Goal: Communication & Community: Answer question/provide support

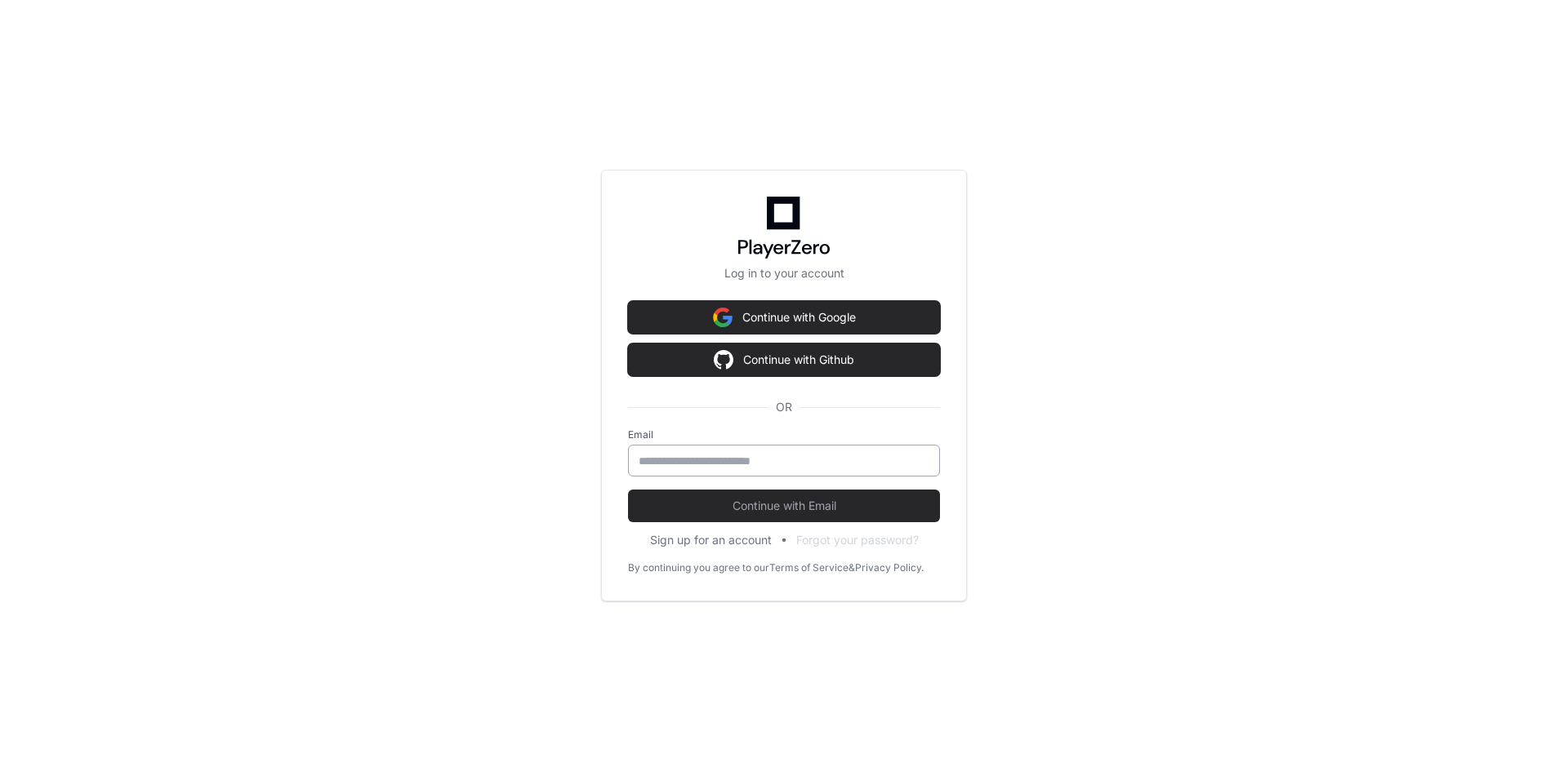
click at [791, 462] on input "email" at bounding box center [784, 461] width 291 height 16
type input "**********"
click at [628, 490] on button "Continue with Email" at bounding box center [784, 506] width 312 height 33
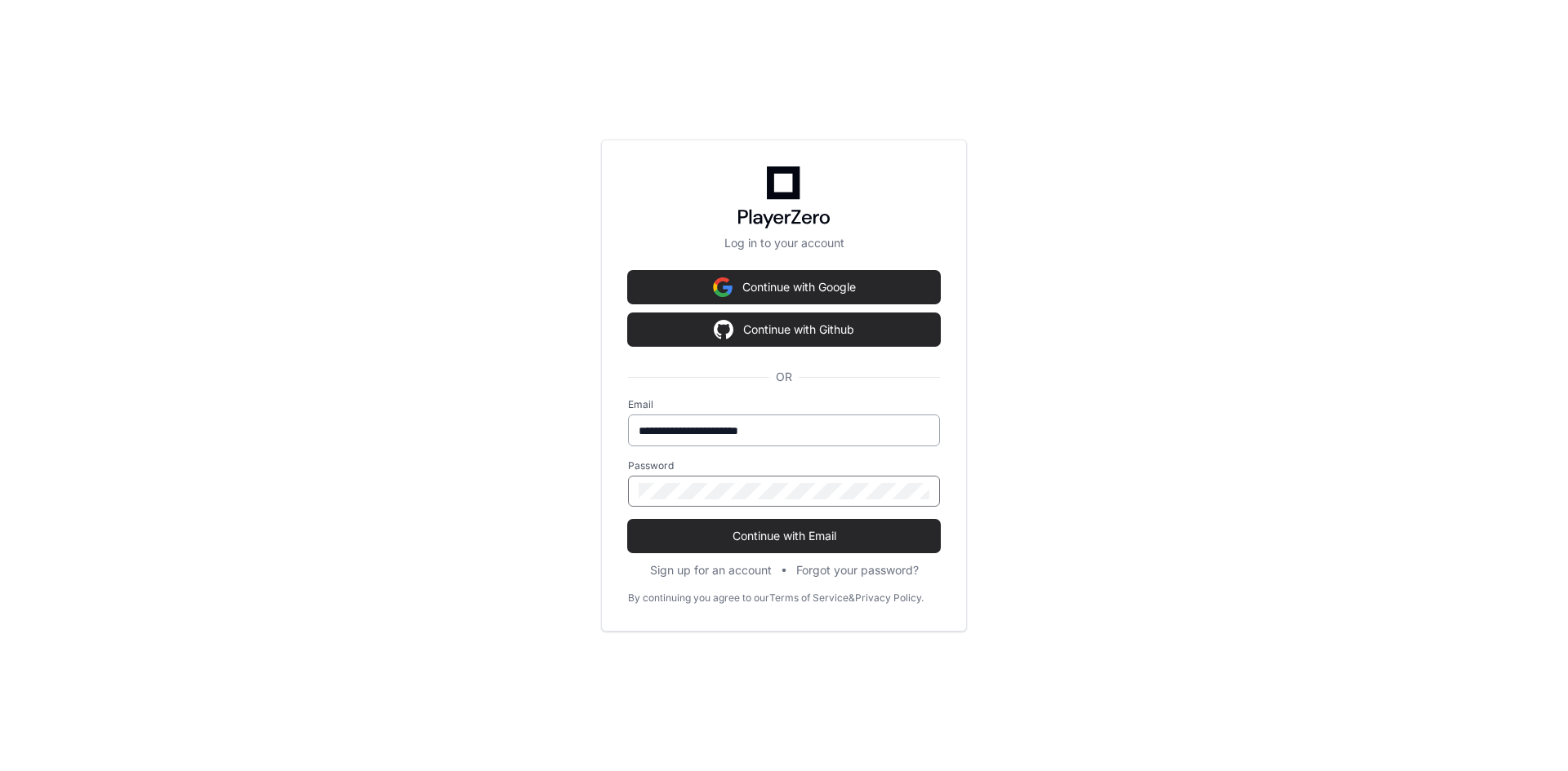
click at [628, 520] on button "Continue with Email" at bounding box center [784, 536] width 312 height 33
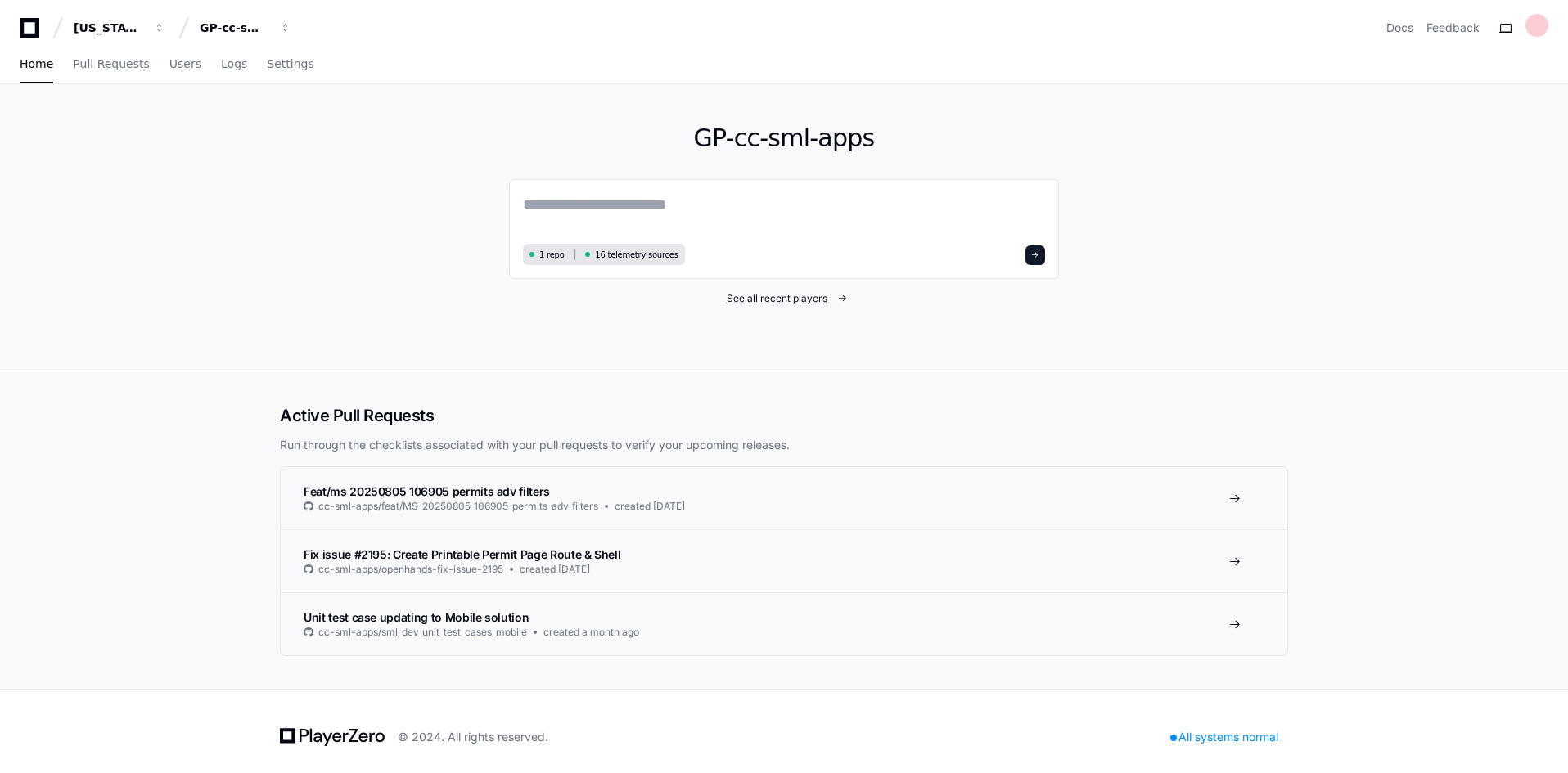
click at [767, 295] on span "See all recent players" at bounding box center [777, 299] width 101 height 14
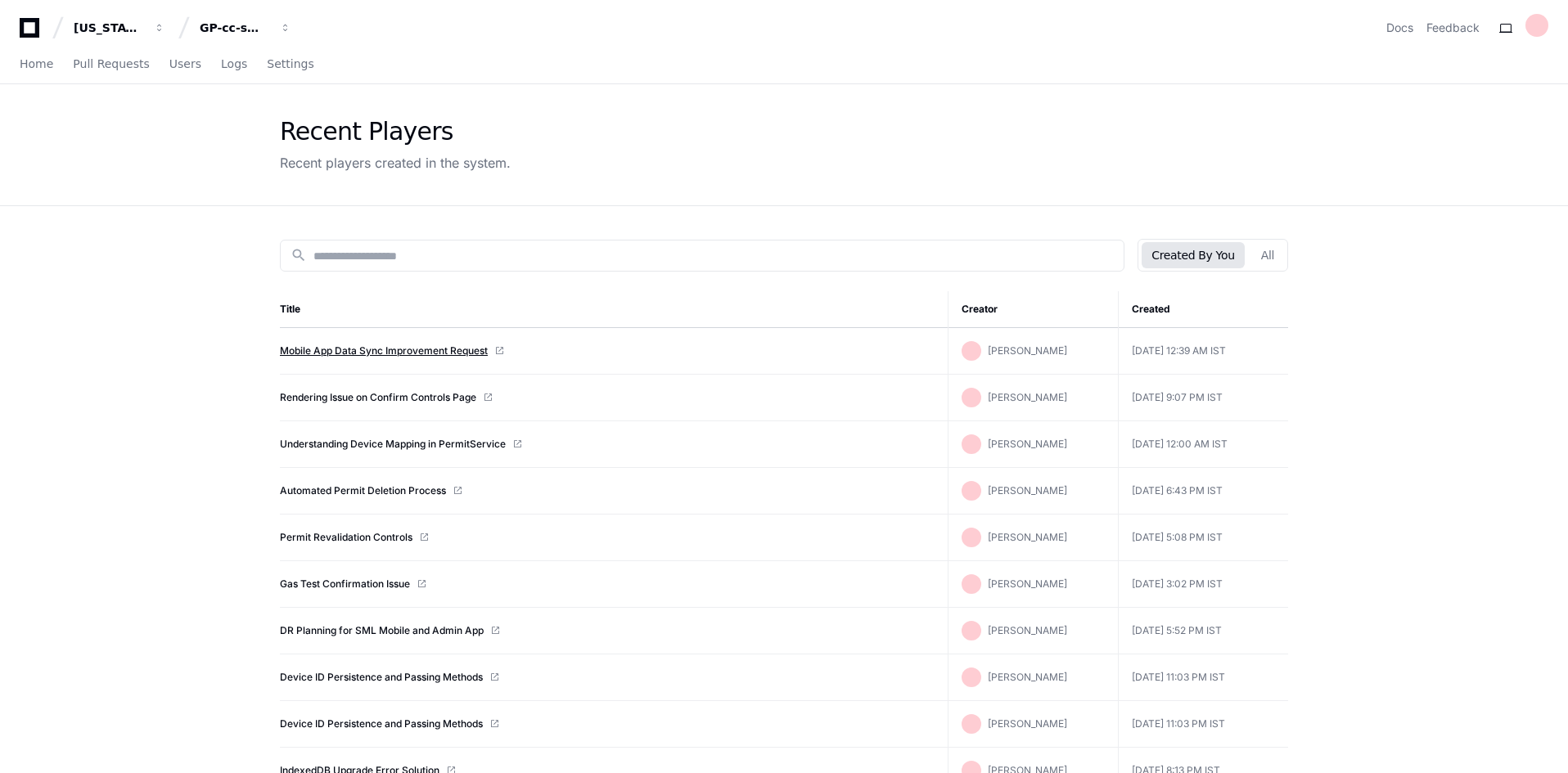
click at [383, 356] on link "Mobile App Data Sync Improvement Request" at bounding box center [384, 352] width 208 height 14
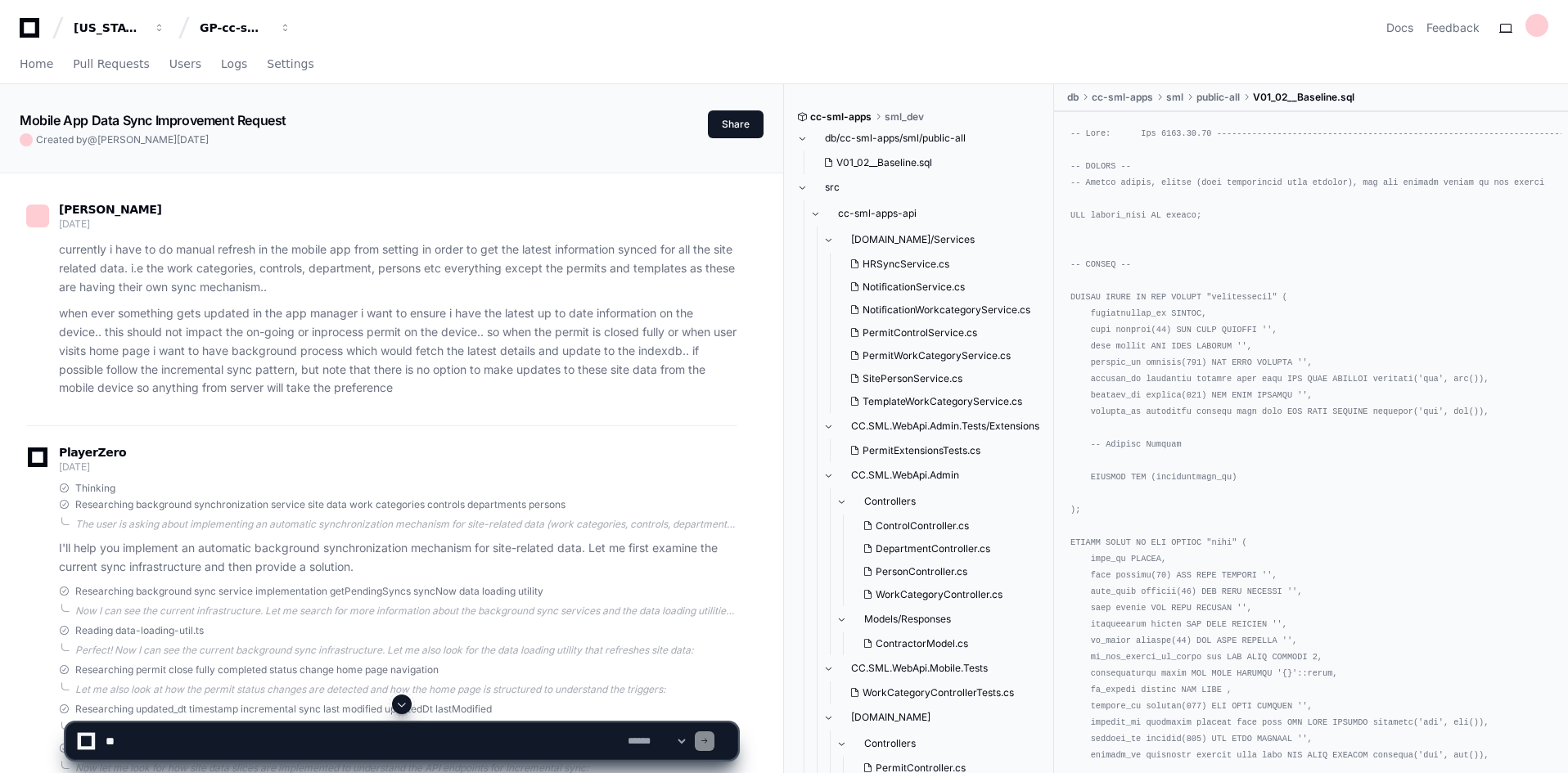
click at [401, 703] on span at bounding box center [402, 705] width 14 height 14
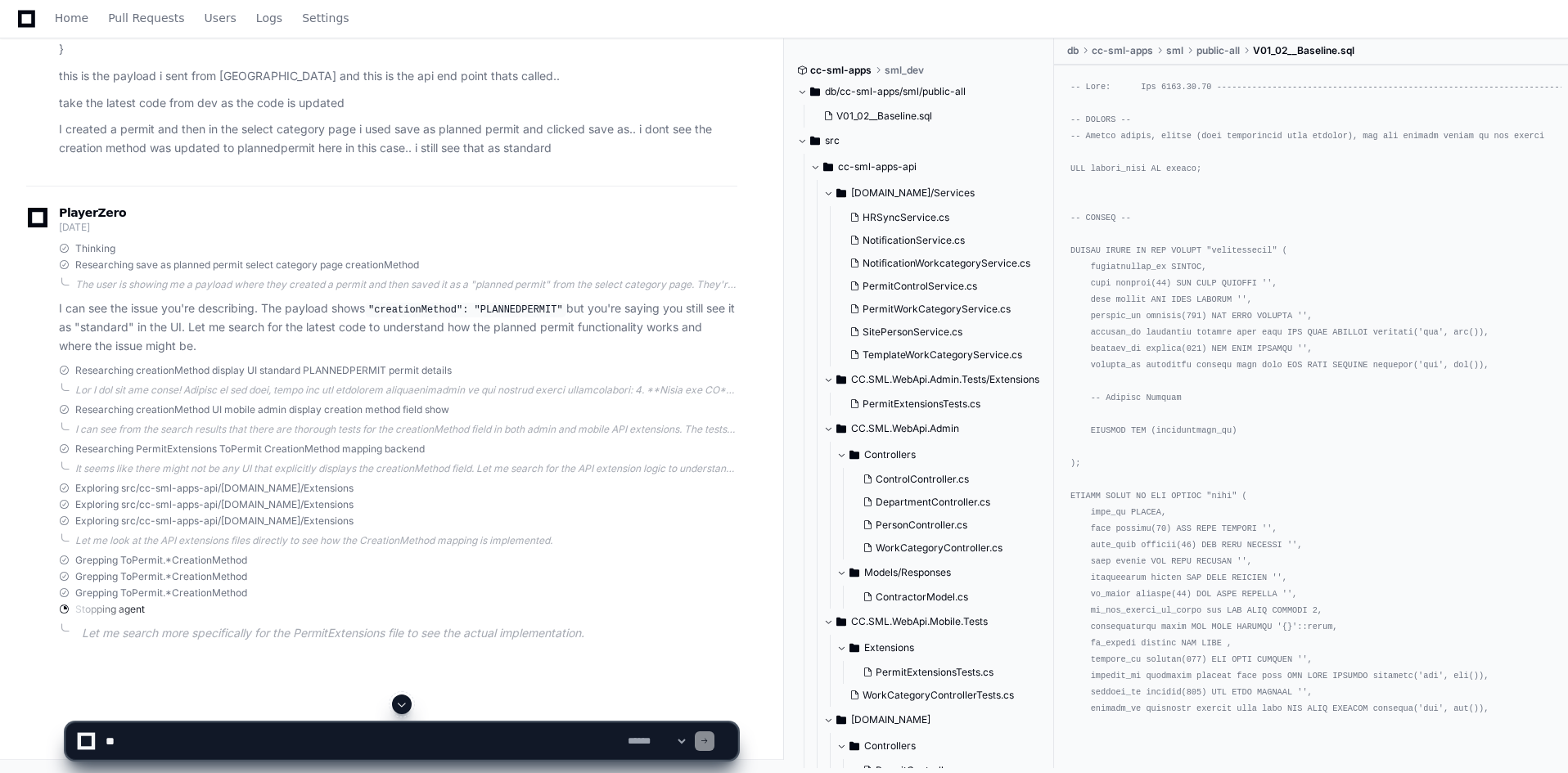
scroll to position [10009, 0]
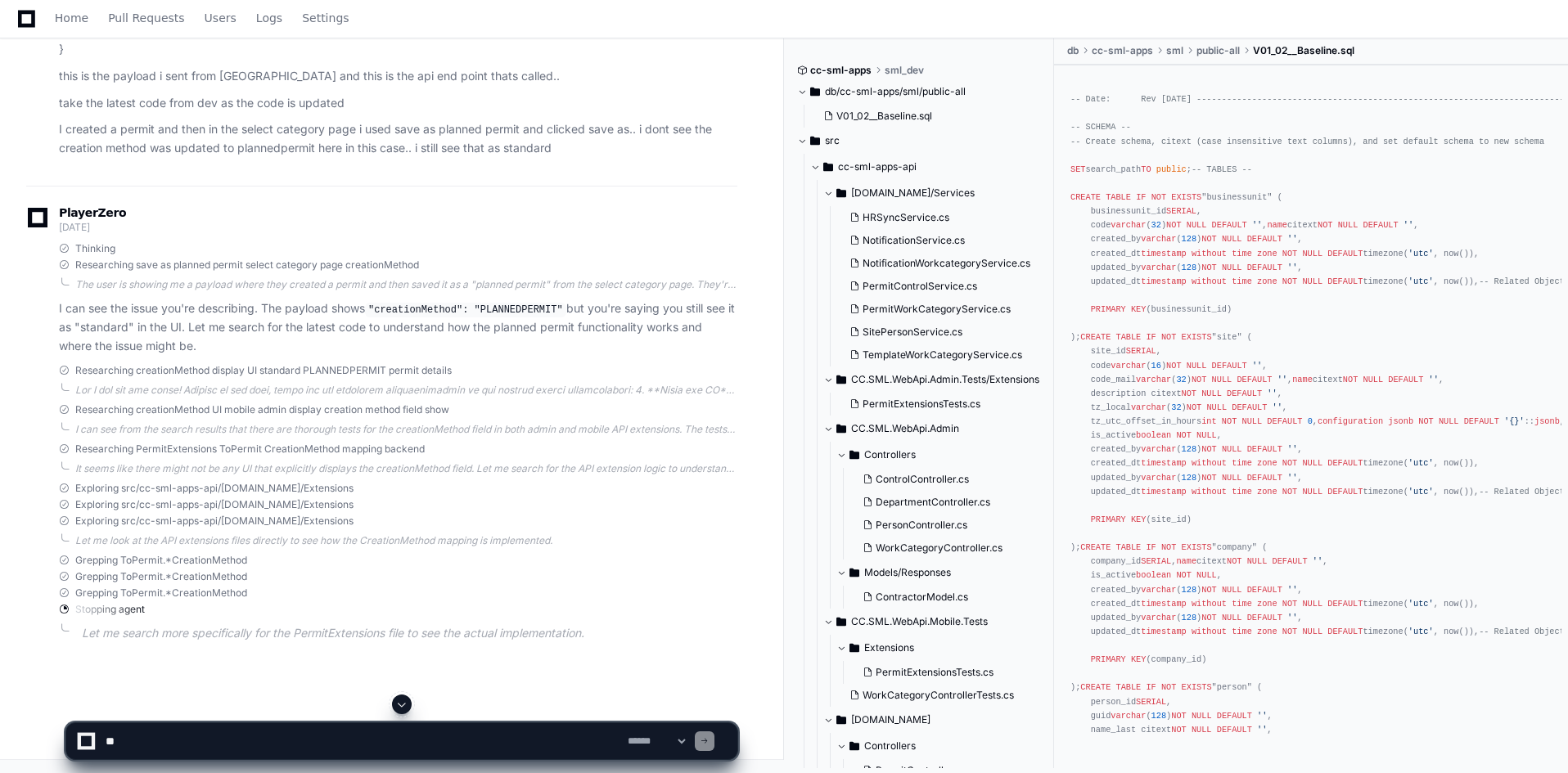
click at [380, 743] on textarea at bounding box center [363, 741] width 522 height 36
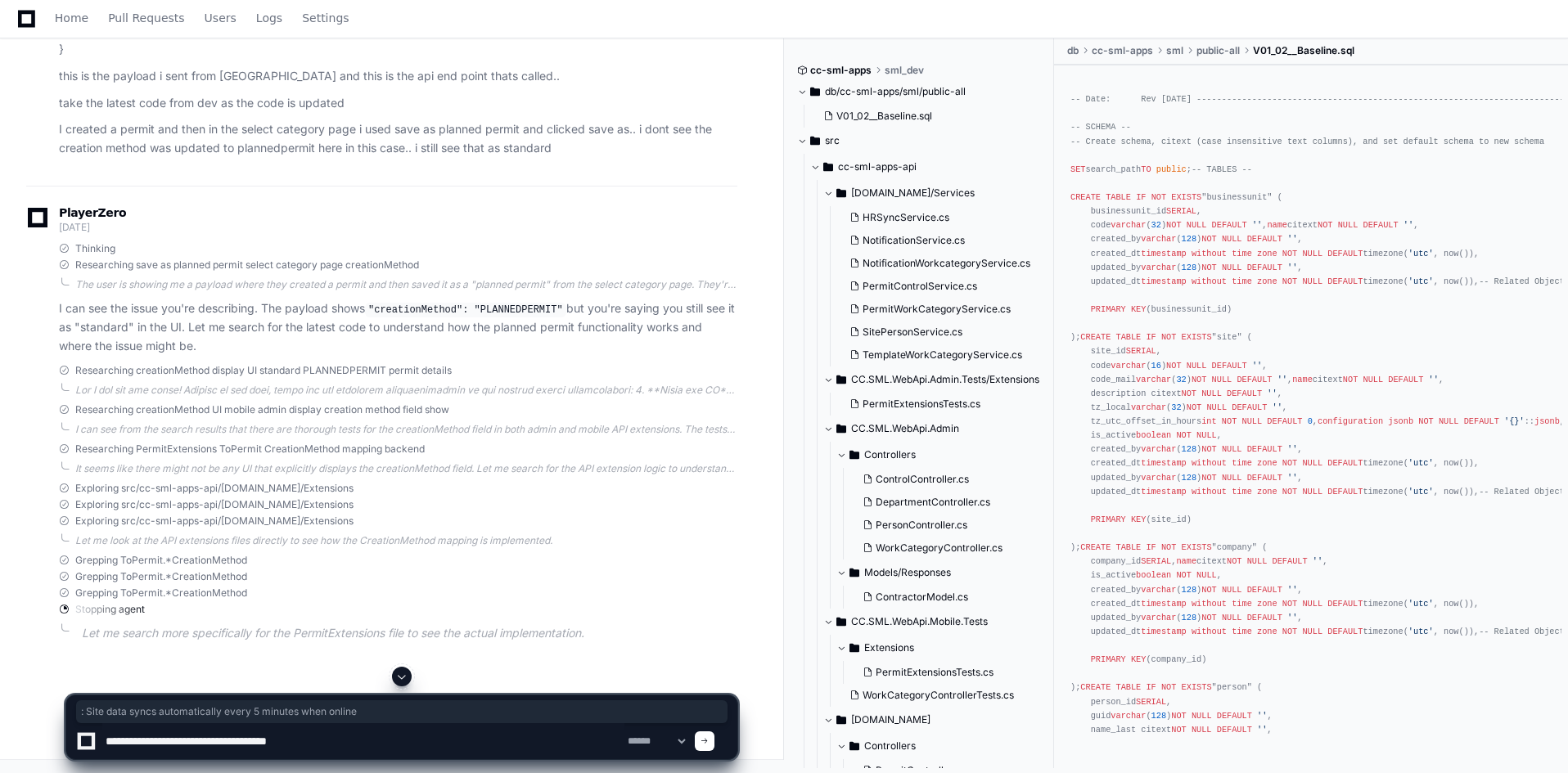
drag, startPoint x: 574, startPoint y: 201, endPoint x: 238, endPoint y: 206, distance: 336.0
click at [421, 752] on textarea at bounding box center [363, 741] width 522 height 36
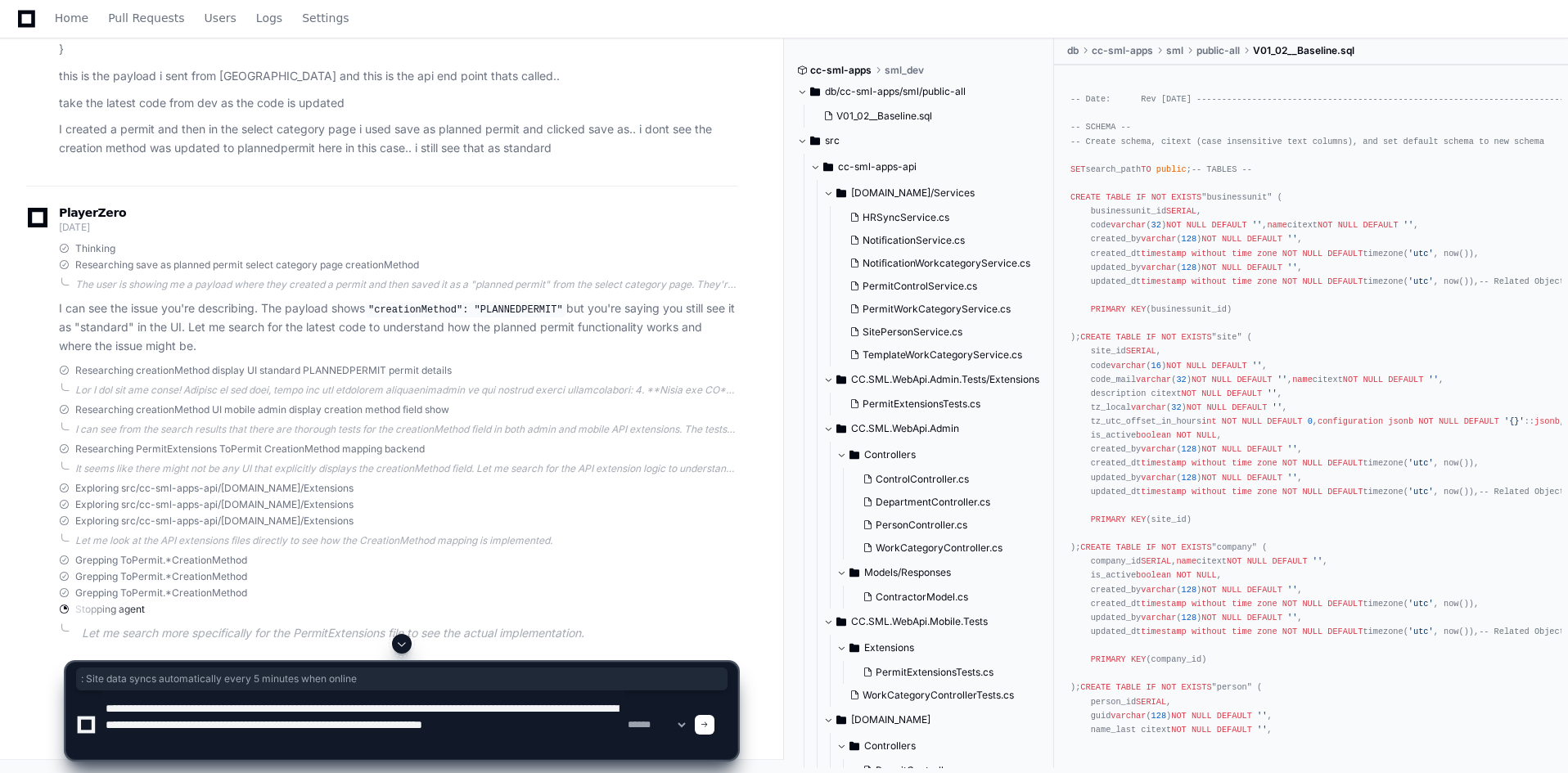
scroll to position [21, 0]
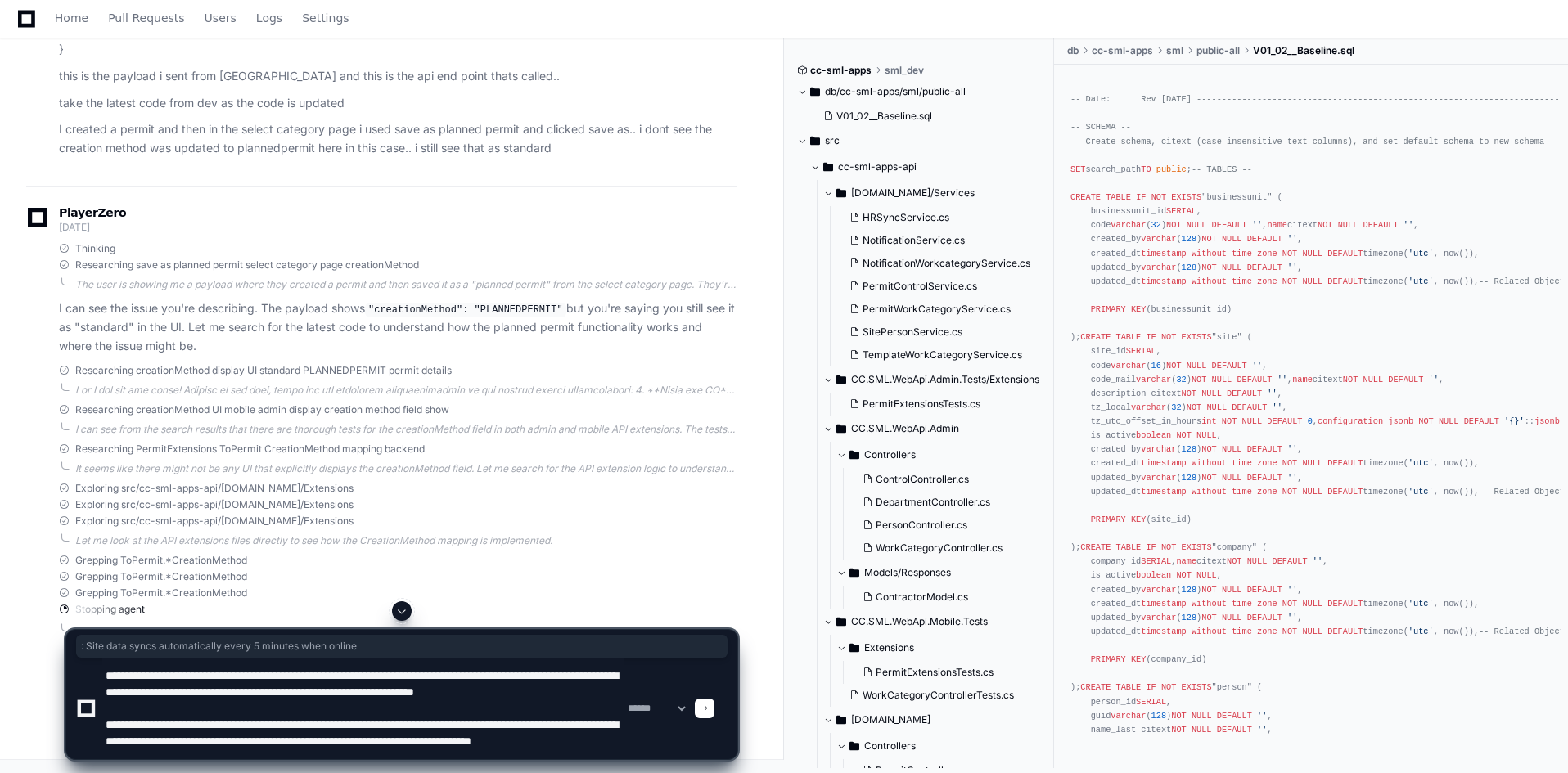
type textarea "**********"
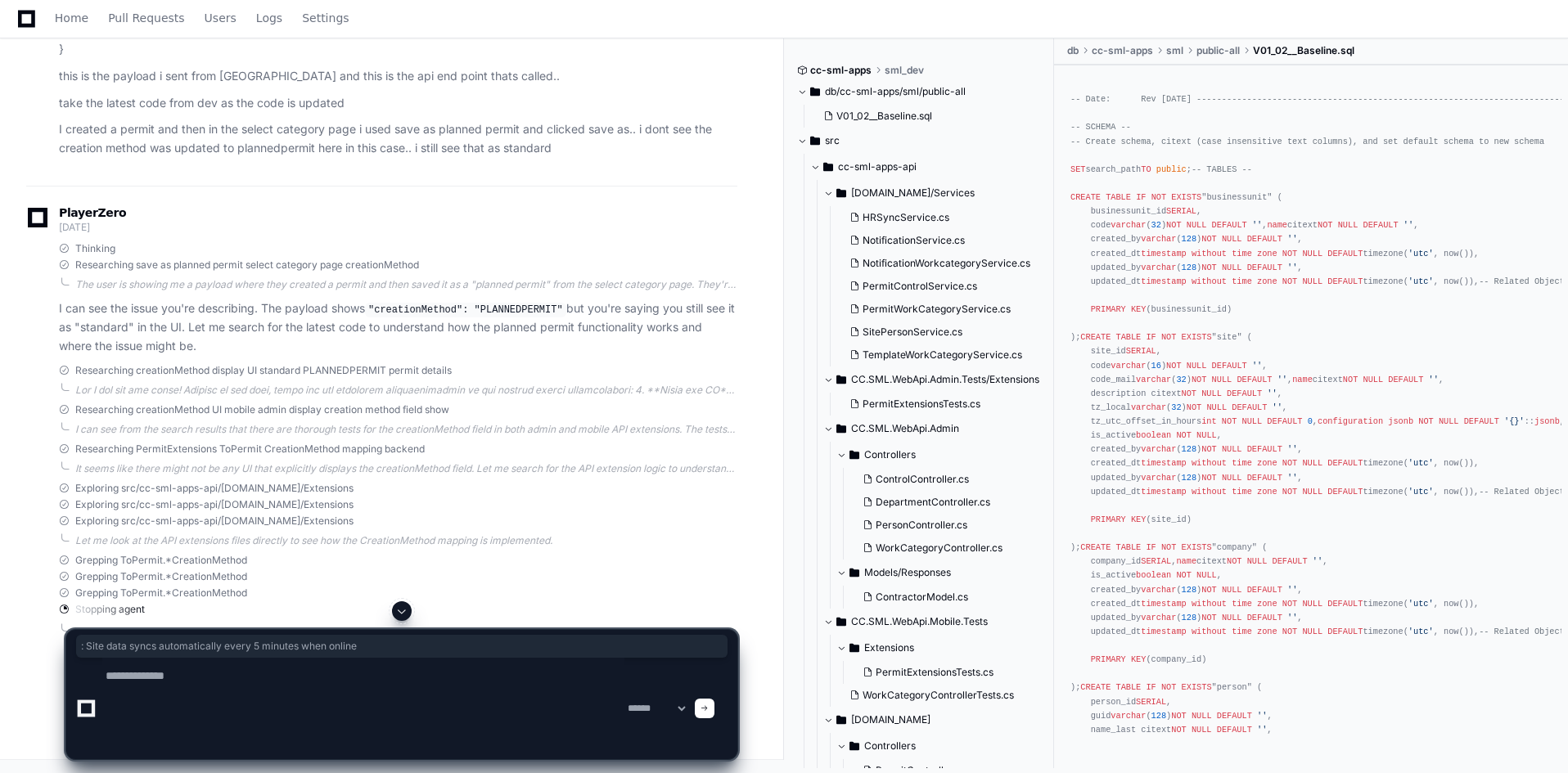
scroll to position [0, 0]
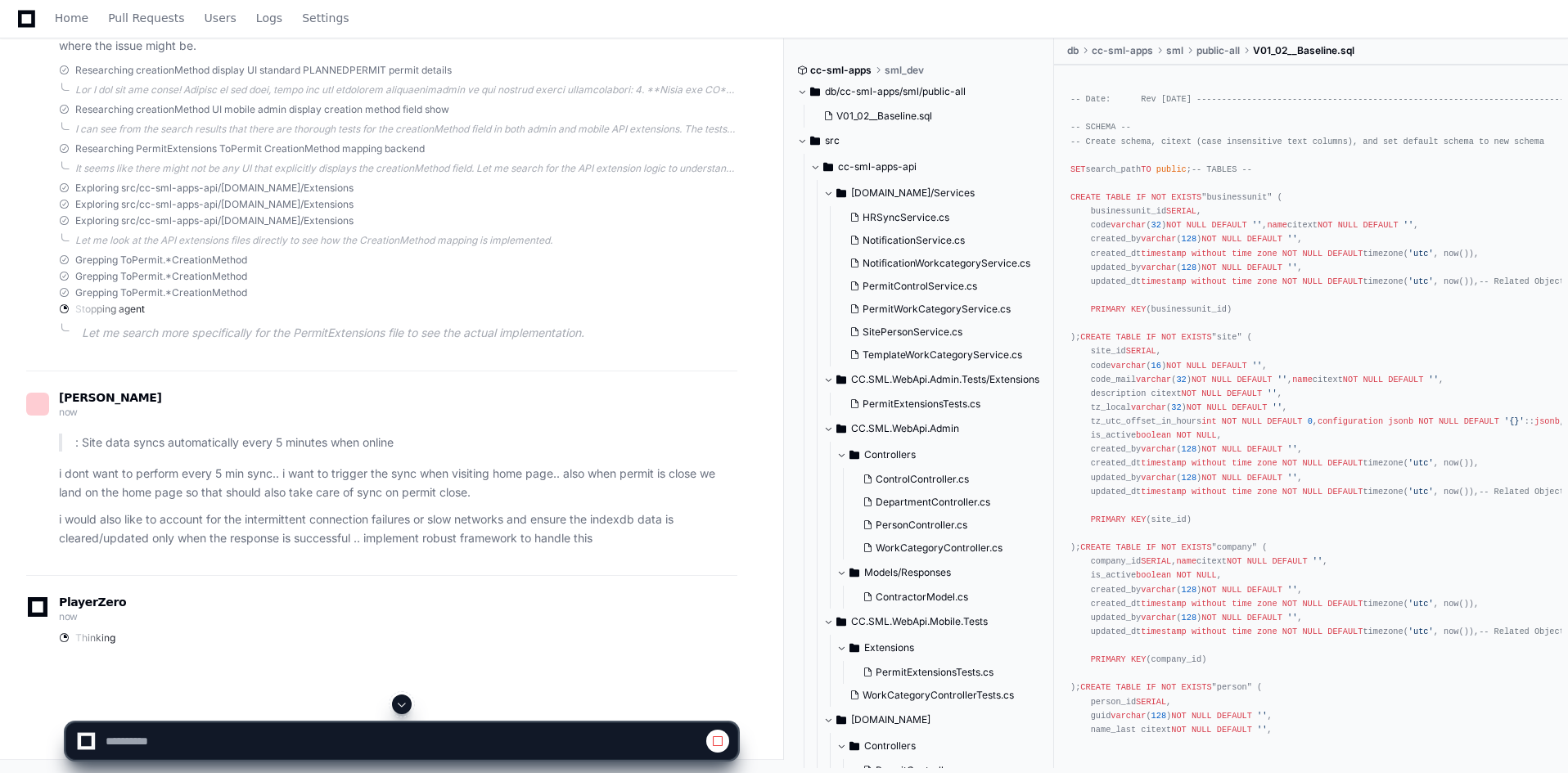
click at [405, 701] on span at bounding box center [402, 705] width 14 height 14
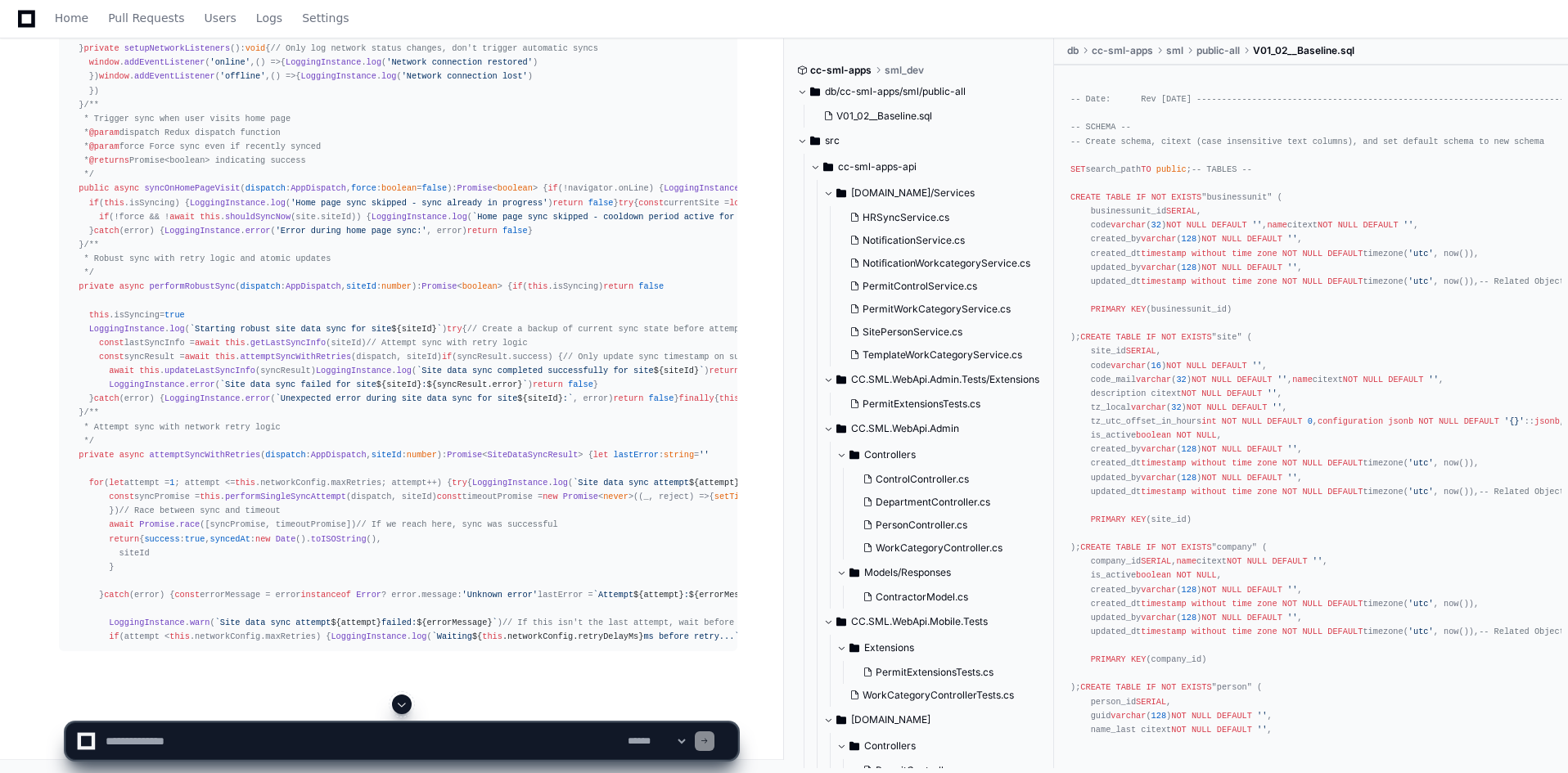
scroll to position [12029, 0]
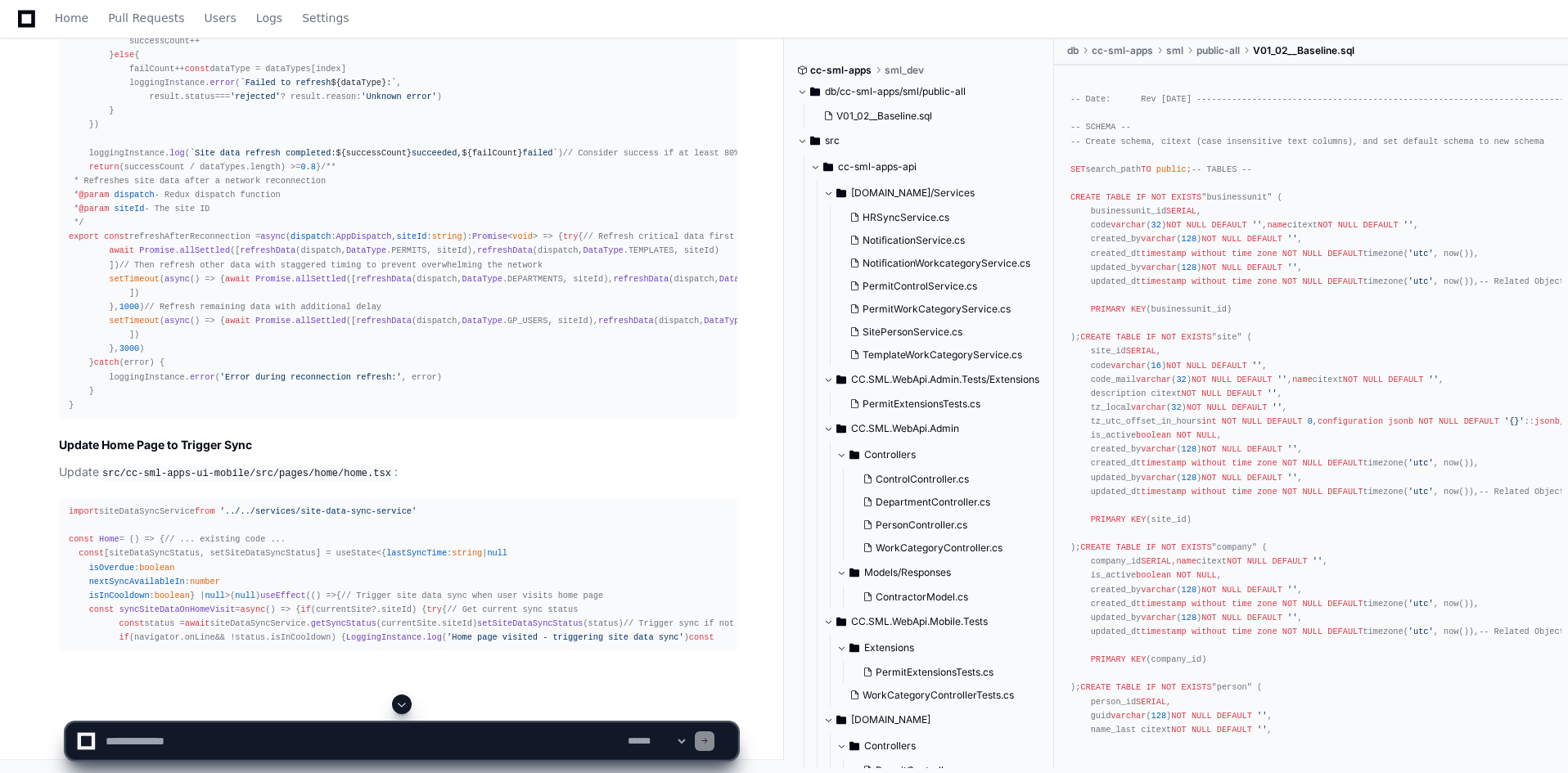
click at [412, 698] on div at bounding box center [402, 704] width 672 height 19
click at [407, 706] on span at bounding box center [402, 705] width 14 height 14
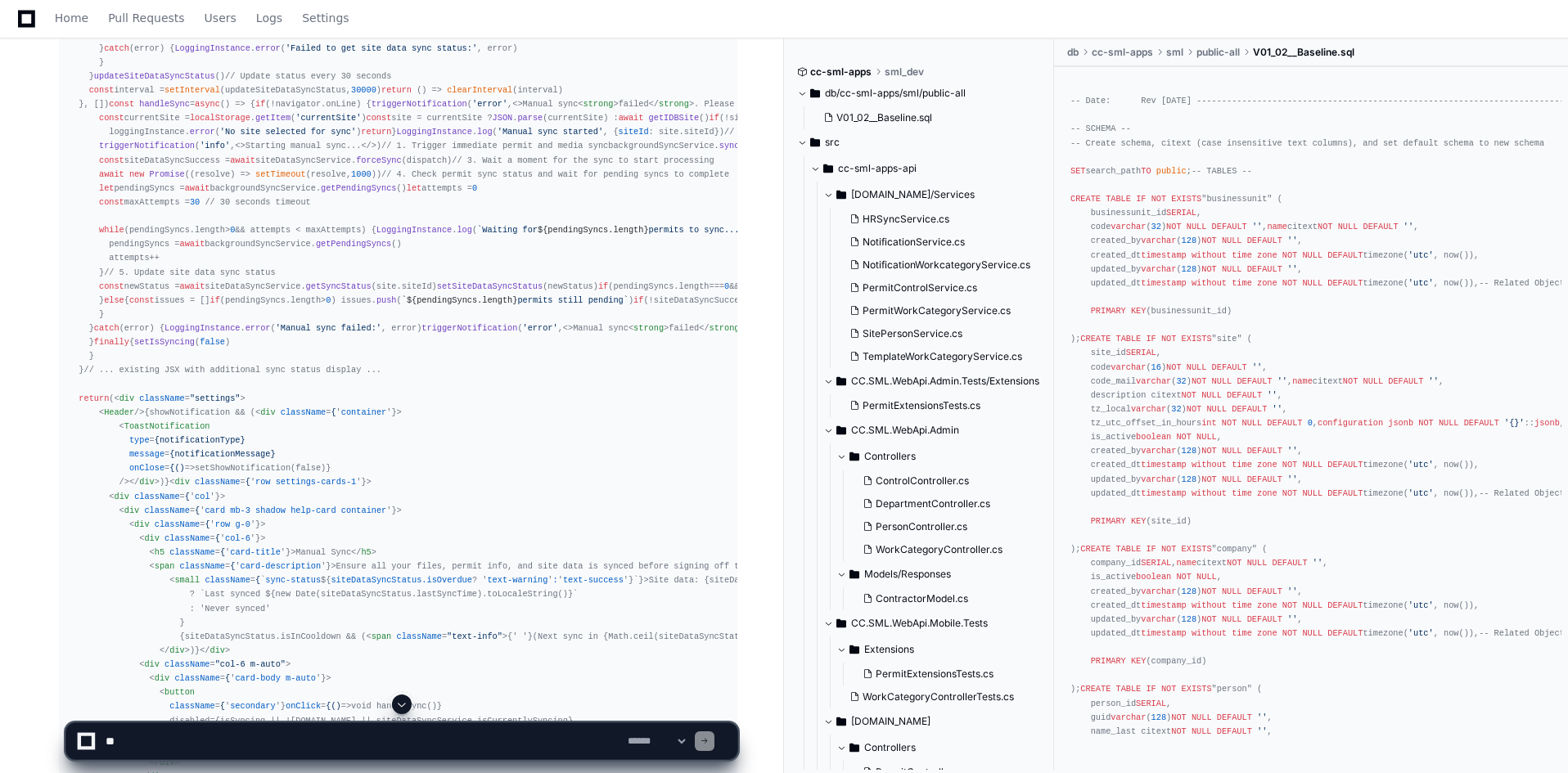
scroll to position [11563, 0]
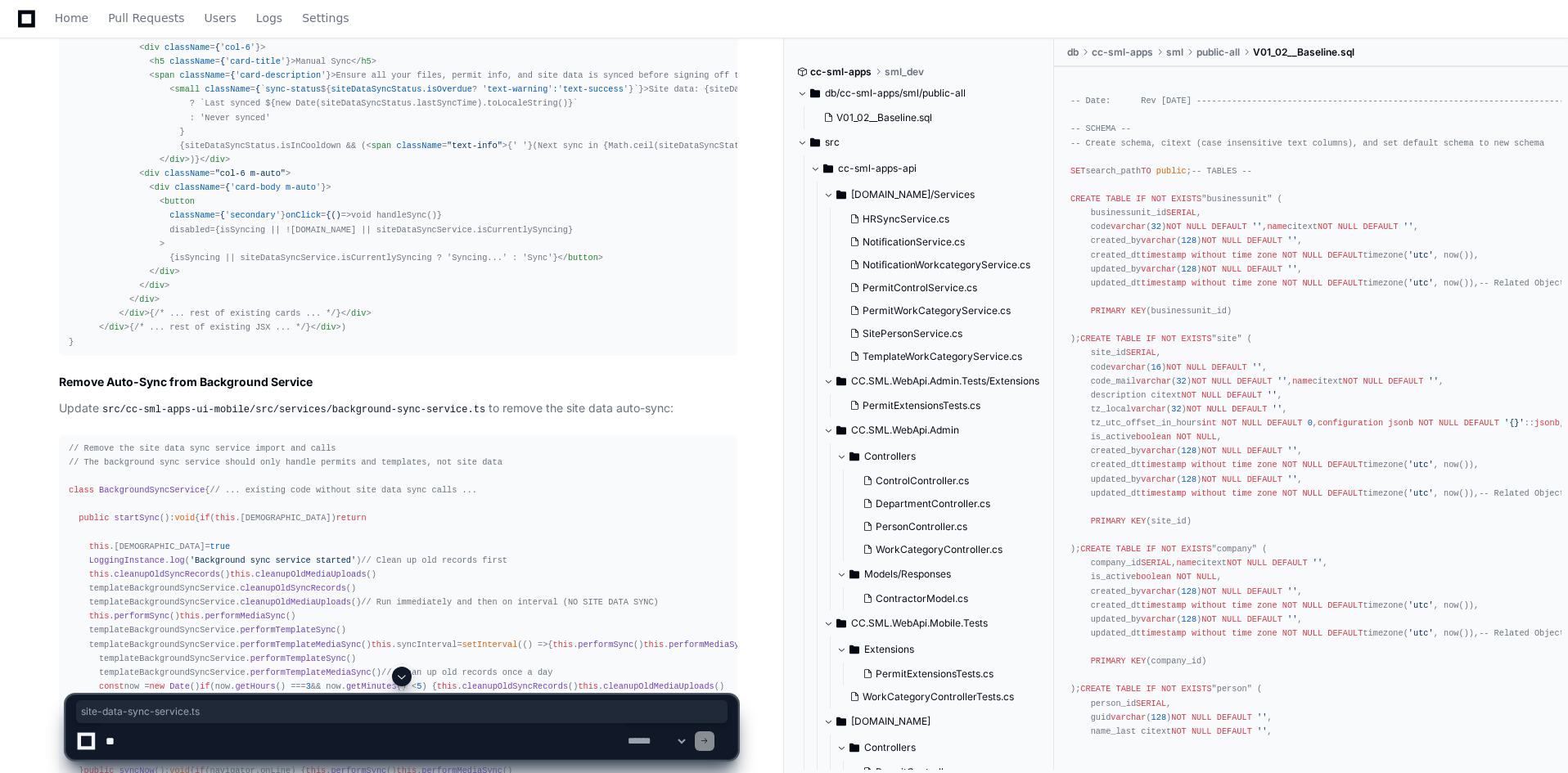
drag, startPoint x: 389, startPoint y: 398, endPoint x: 527, endPoint y: 398, distance: 138.0
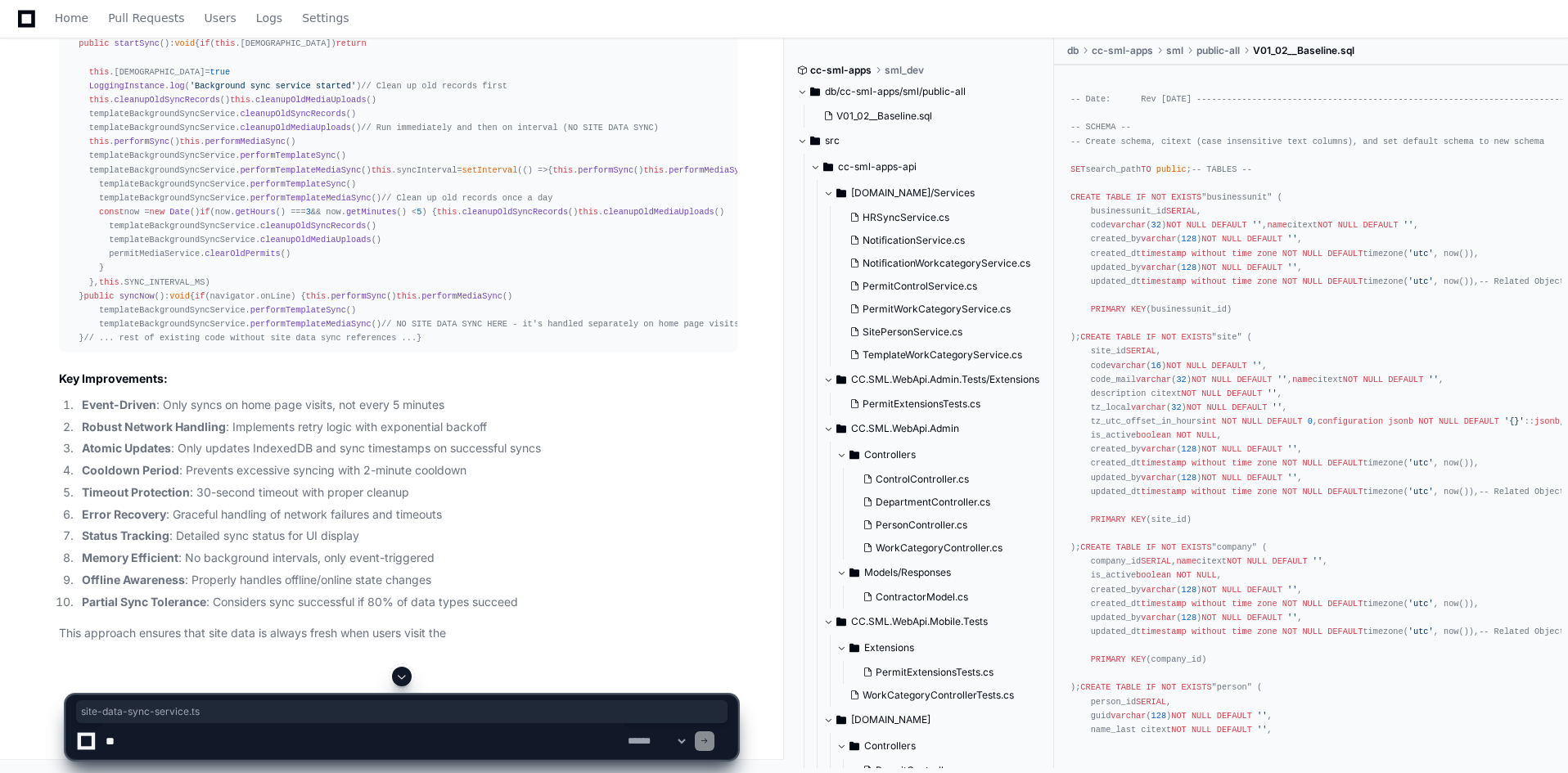
scroll to position [13363, 0]
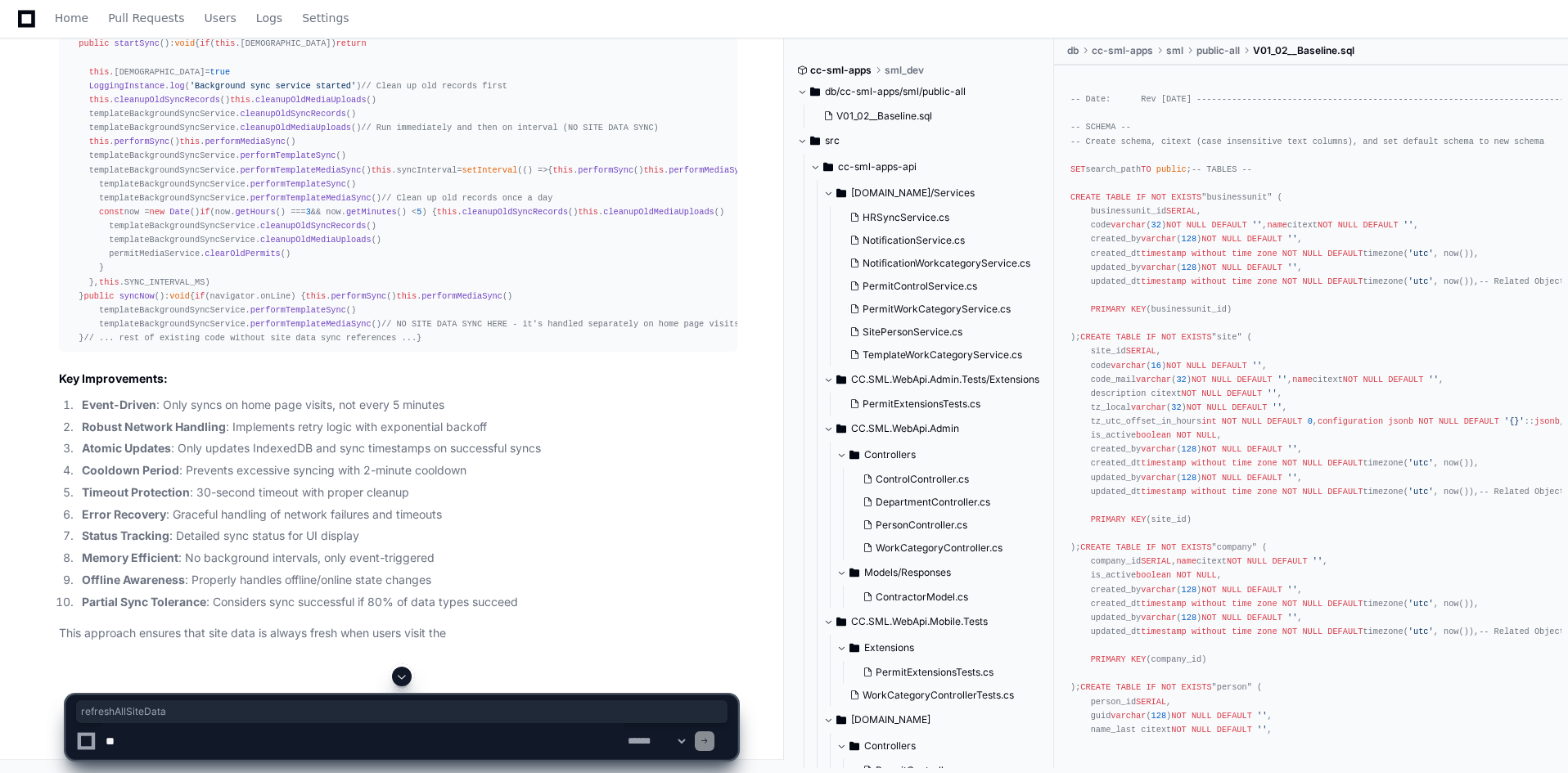
scroll to position [16310, 0]
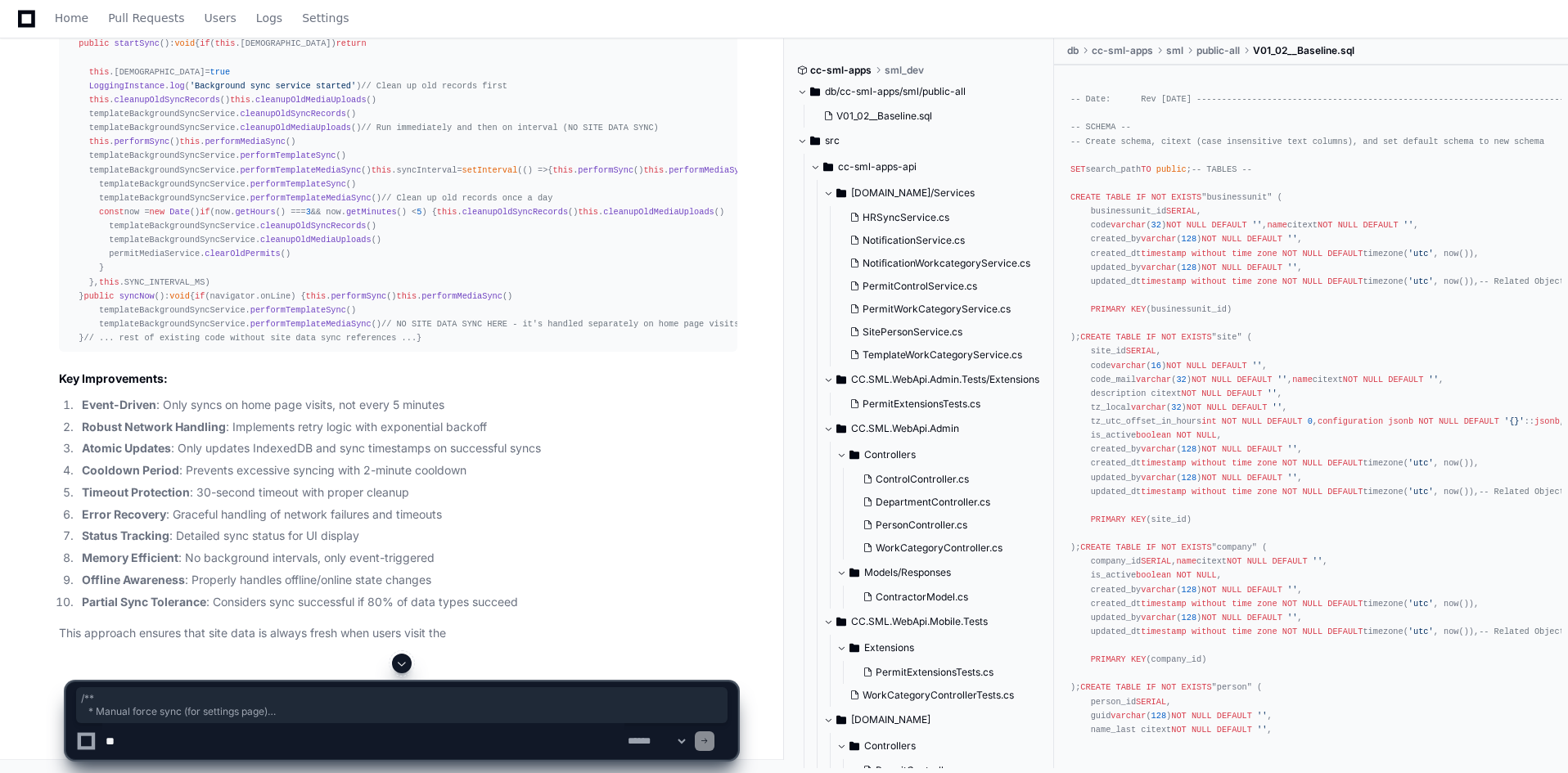
drag, startPoint x: 78, startPoint y: 133, endPoint x: 121, endPoint y: 407, distance: 277.4
click at [340, 754] on textarea at bounding box center [363, 741] width 522 height 36
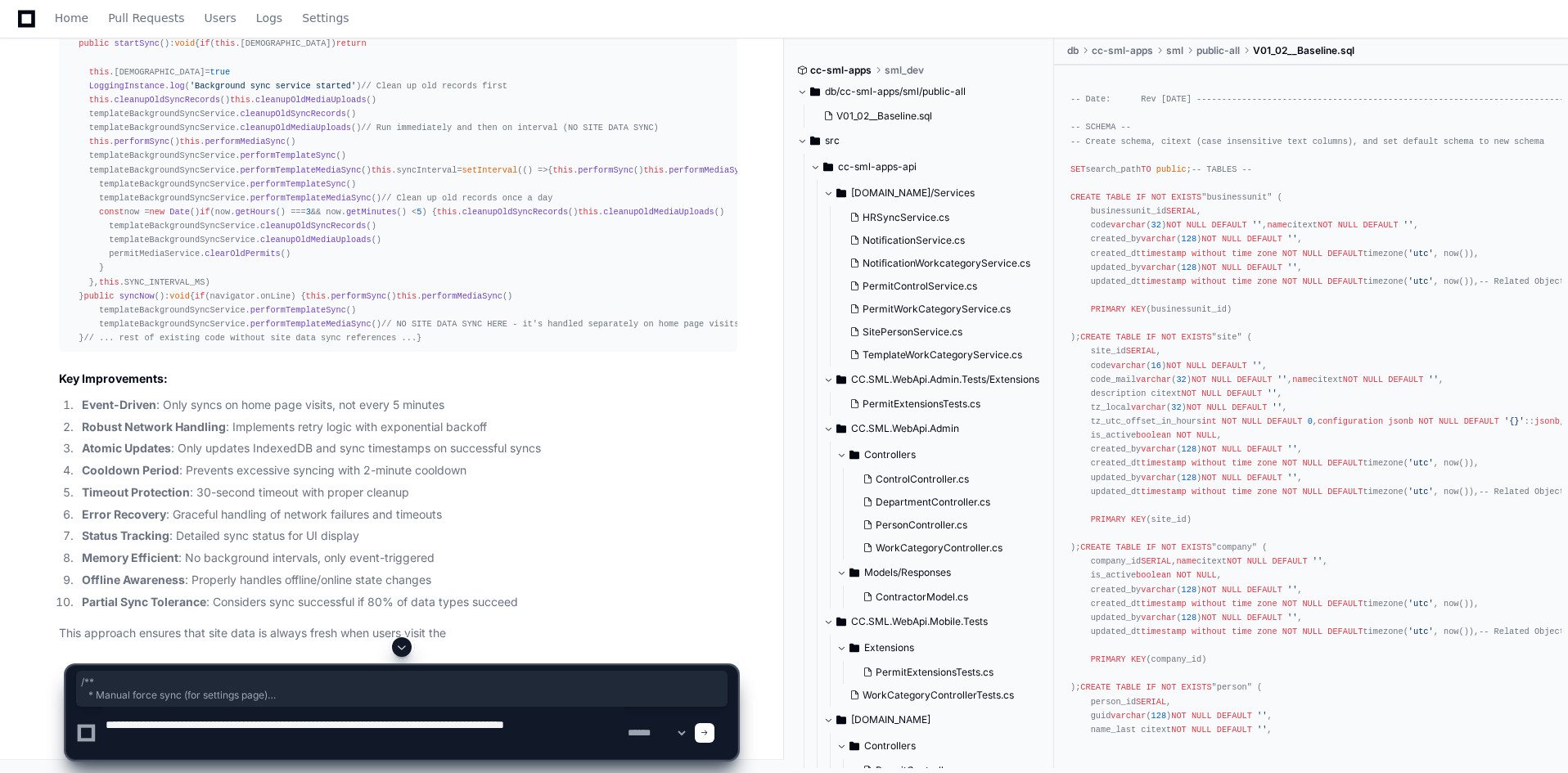
type textarea "**********"
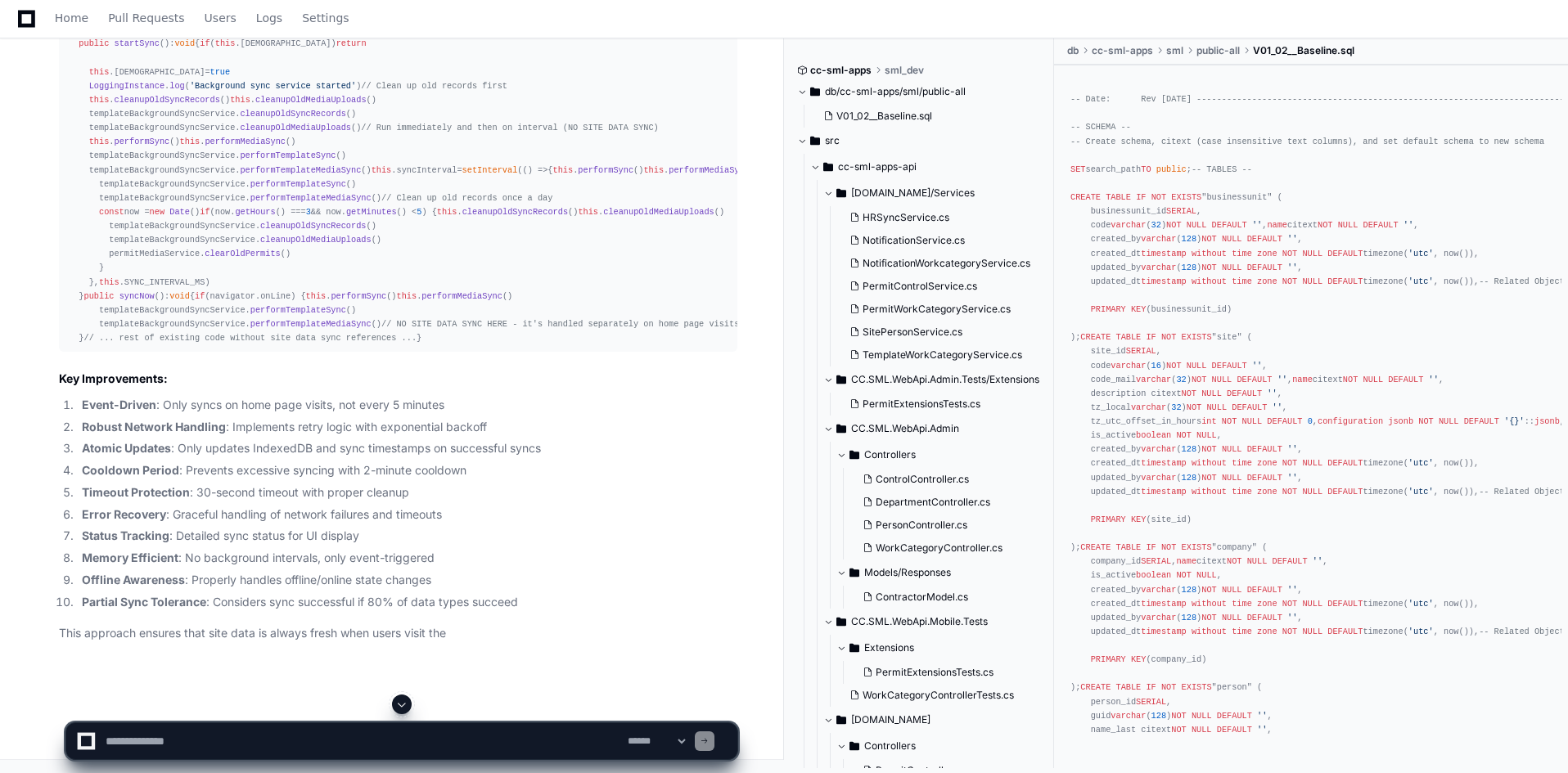
drag, startPoint x: 401, startPoint y: 704, endPoint x: 444, endPoint y: 628, distance: 87.3
click at [402, 704] on span at bounding box center [402, 705] width 14 height 14
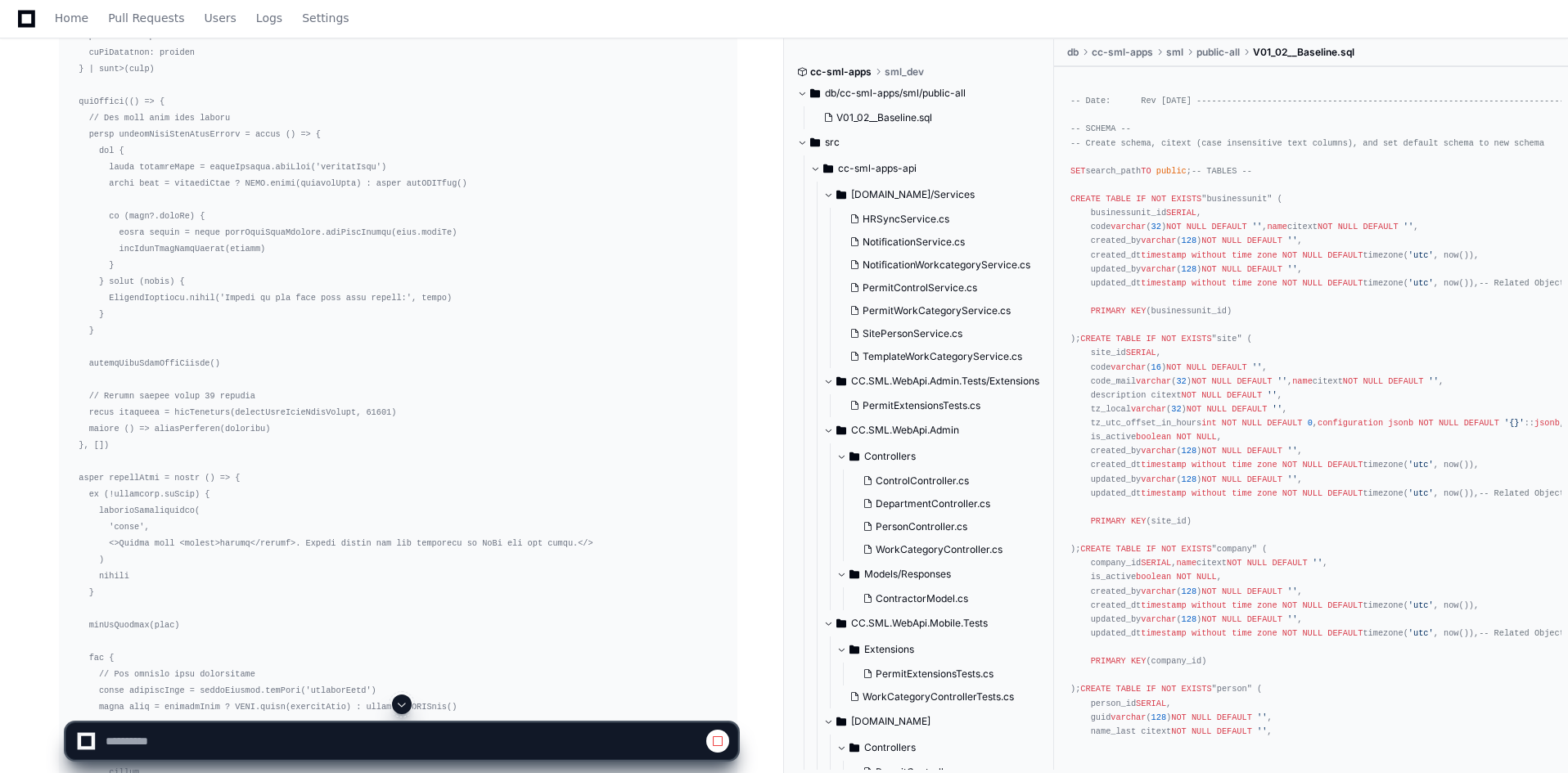
click at [402, 698] on span at bounding box center [402, 705] width 14 height 14
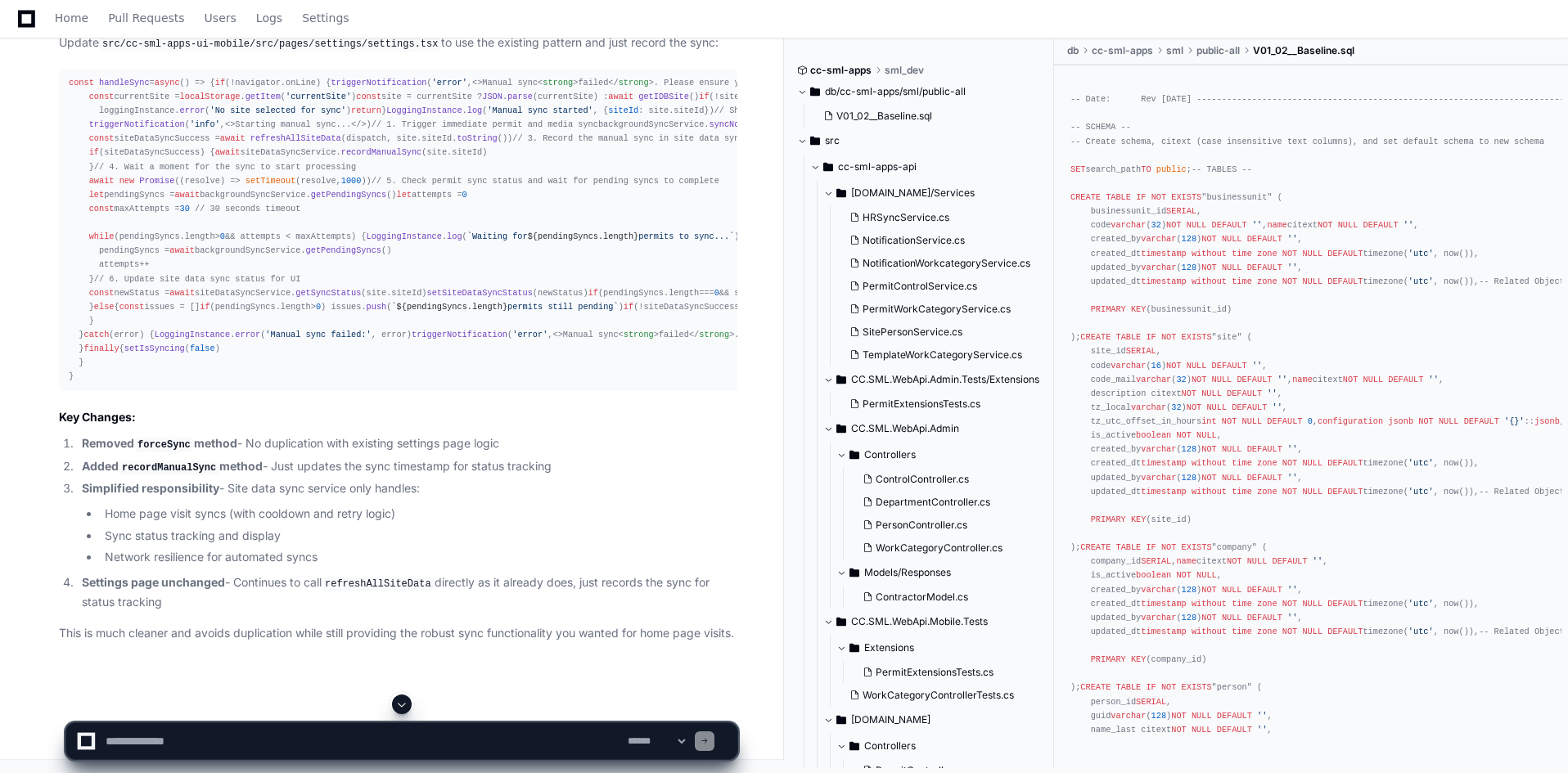
scroll to position [28893, 0]
click at [408, 706] on span at bounding box center [402, 705] width 14 height 14
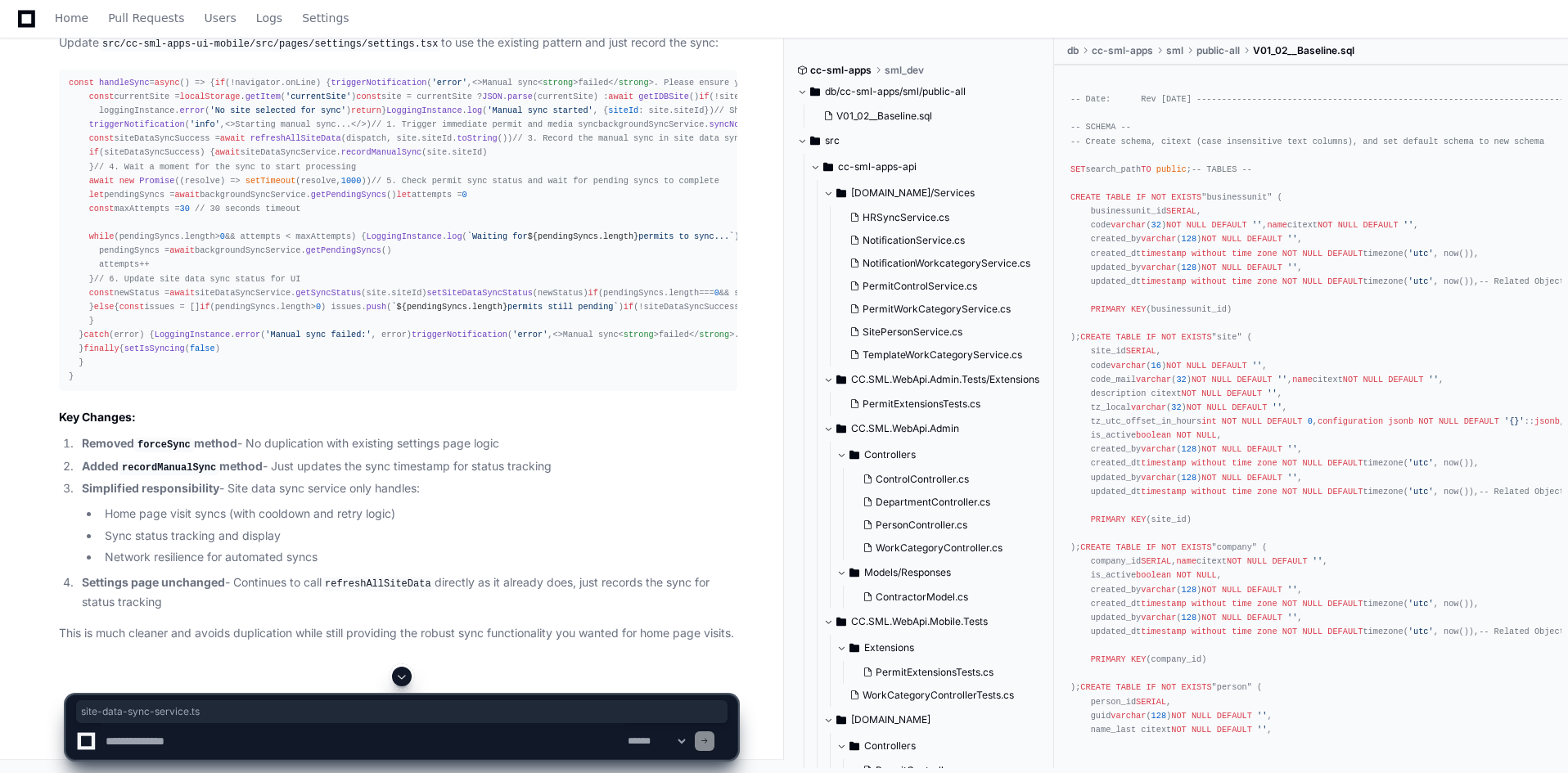
drag, startPoint x: 316, startPoint y: 236, endPoint x: 449, endPoint y: 237, distance: 133.0
copy code "site-data-sync-service.ts"
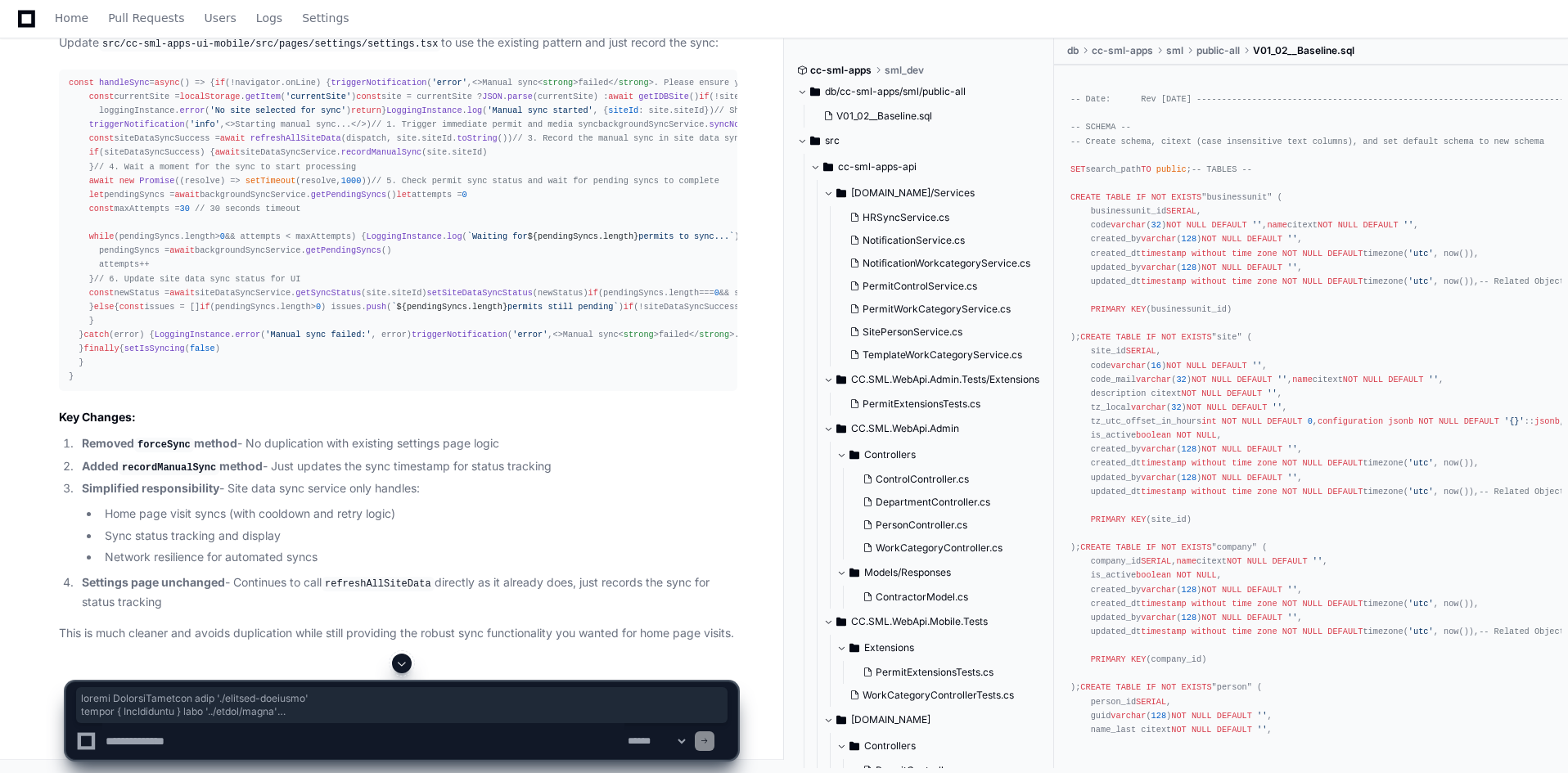
scroll to position [29507, 0]
drag, startPoint x: 67, startPoint y: 188, endPoint x: 226, endPoint y: 385, distance: 253.2
copy div "import LoggingInstance from './logging-instance' import { AppDispatch } from '.…"
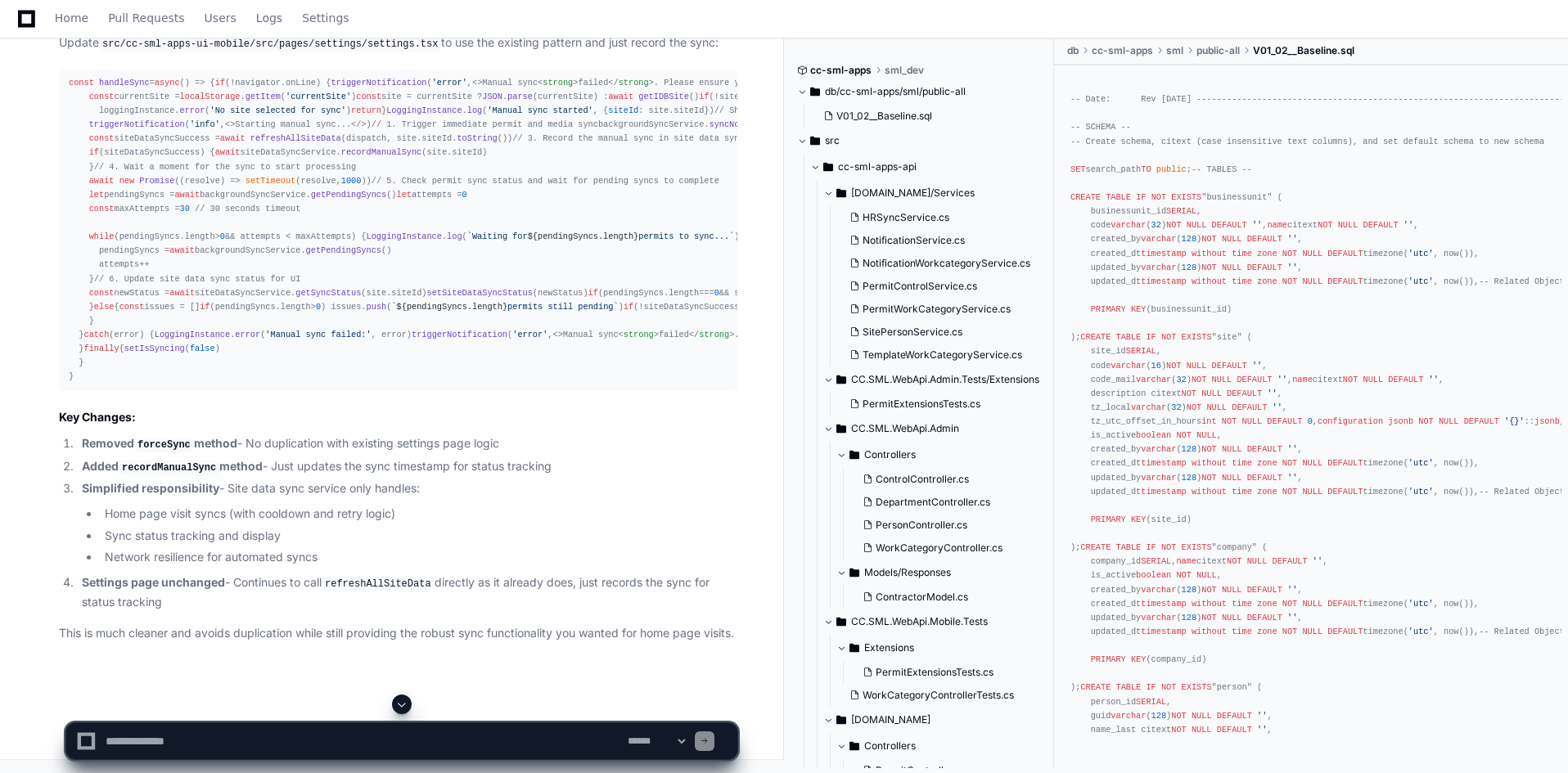
scroll to position [27298, 0]
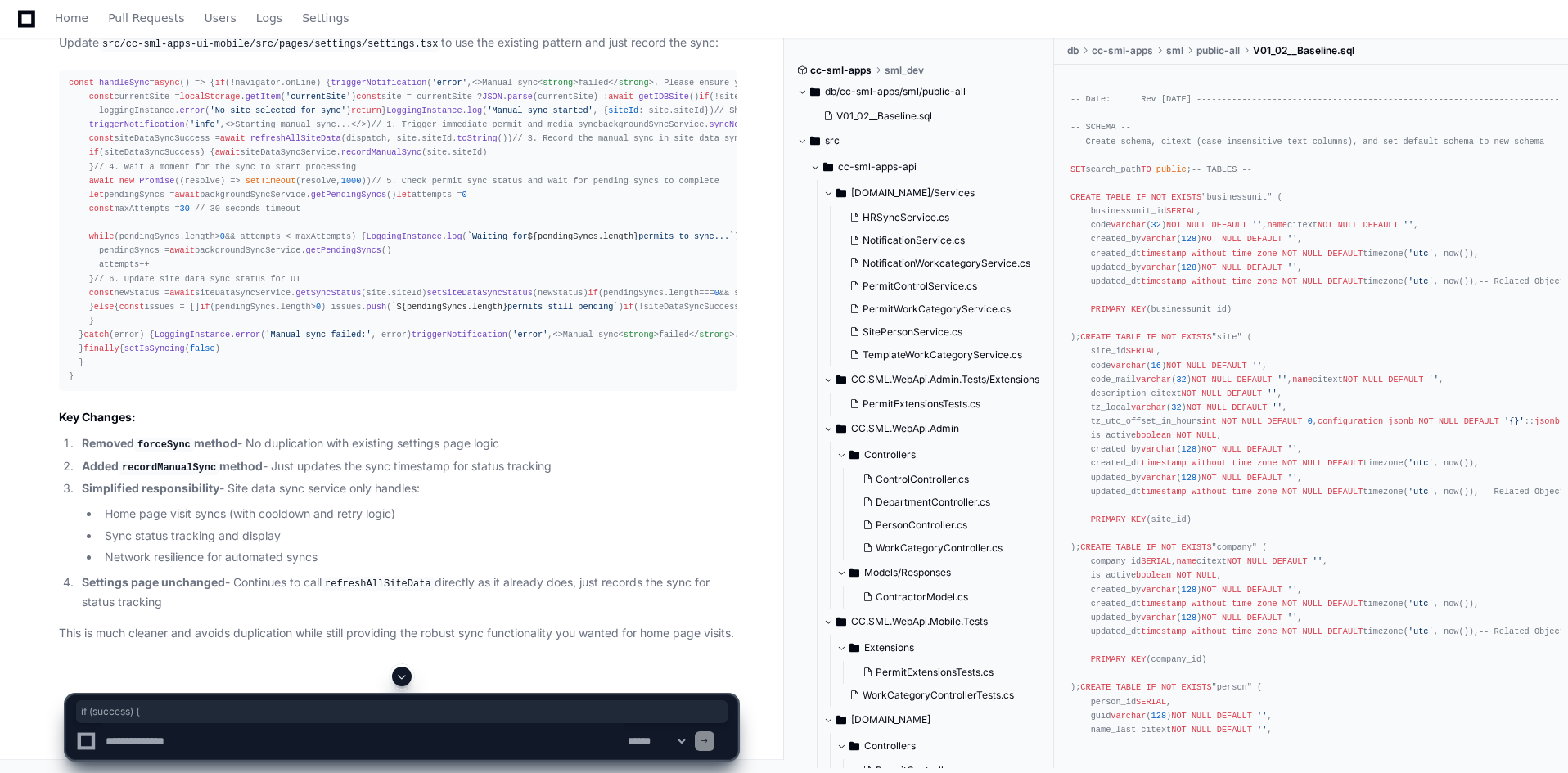
drag, startPoint x: 99, startPoint y: 421, endPoint x: 173, endPoint y: 429, distance: 74.4
click at [530, 744] on textarea at bounding box center [363, 741] width 522 height 36
paste textarea "**********"
type textarea "**********"
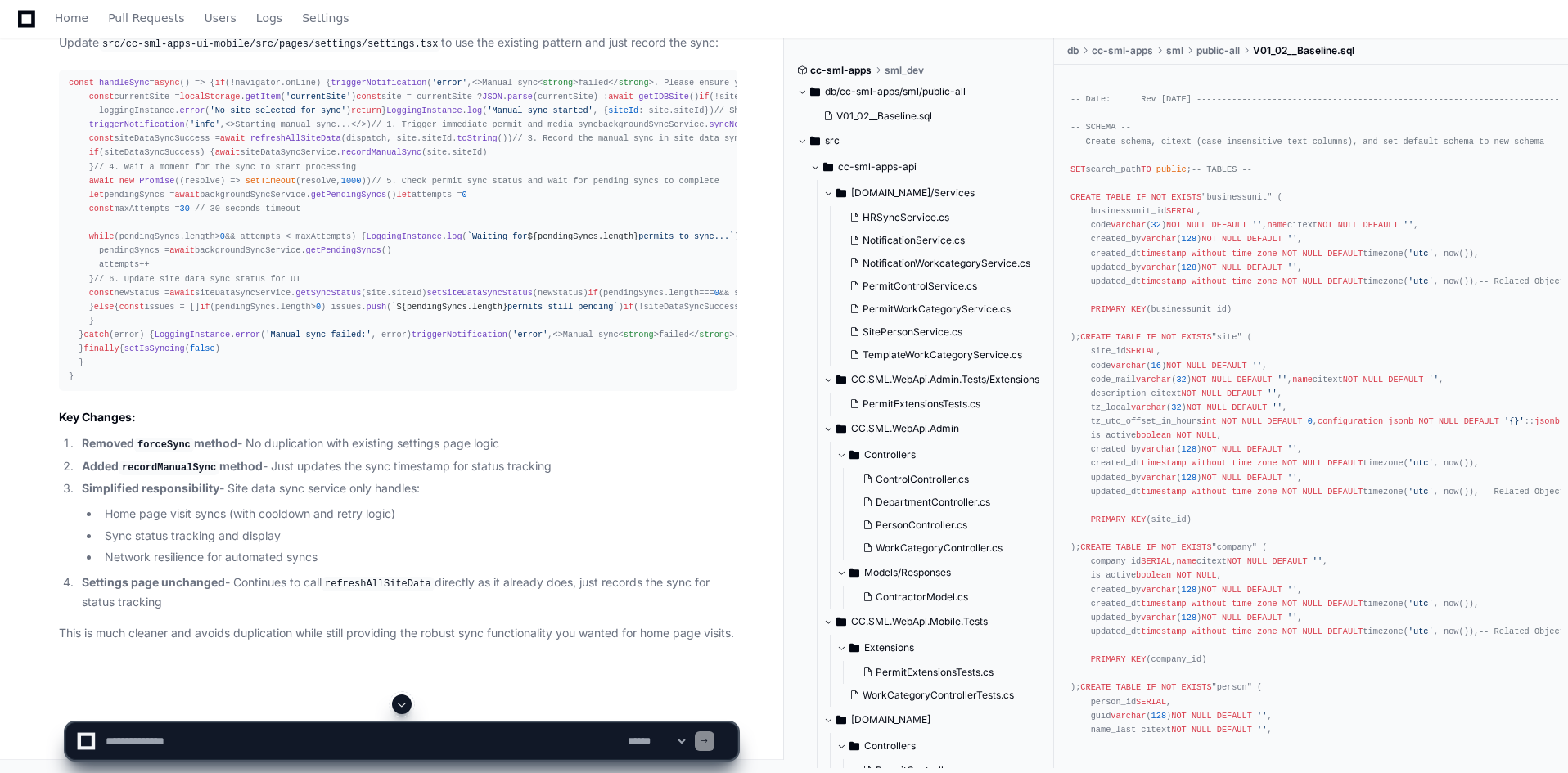
click at [398, 709] on span at bounding box center [402, 705] width 14 height 14
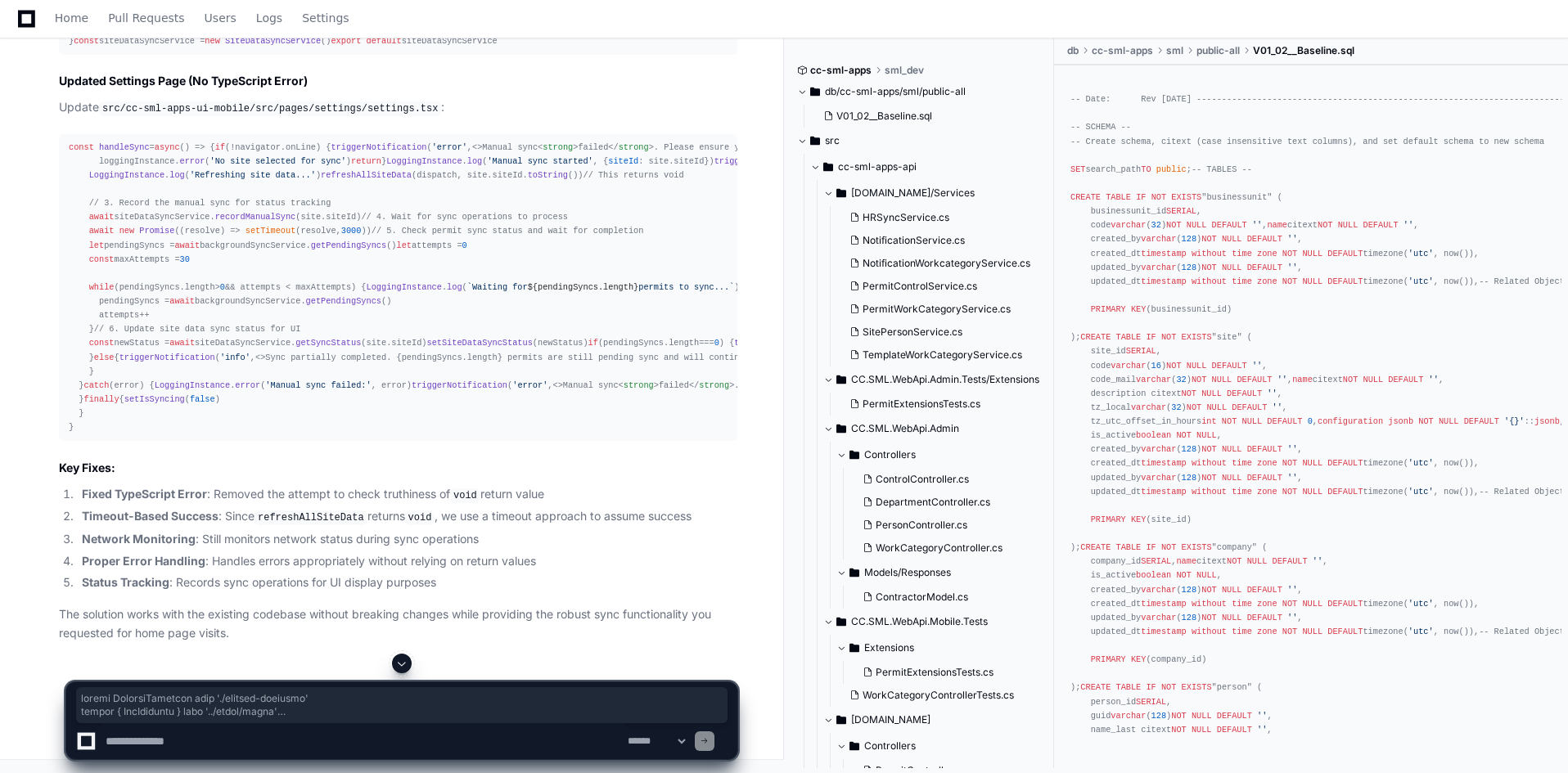
scroll to position [36471, 0]
drag, startPoint x: 65, startPoint y: 170, endPoint x: 225, endPoint y: 237, distance: 173.5
copy div "import LoggingInstance from './logging-instance' import { AppDispatch } from '.…"
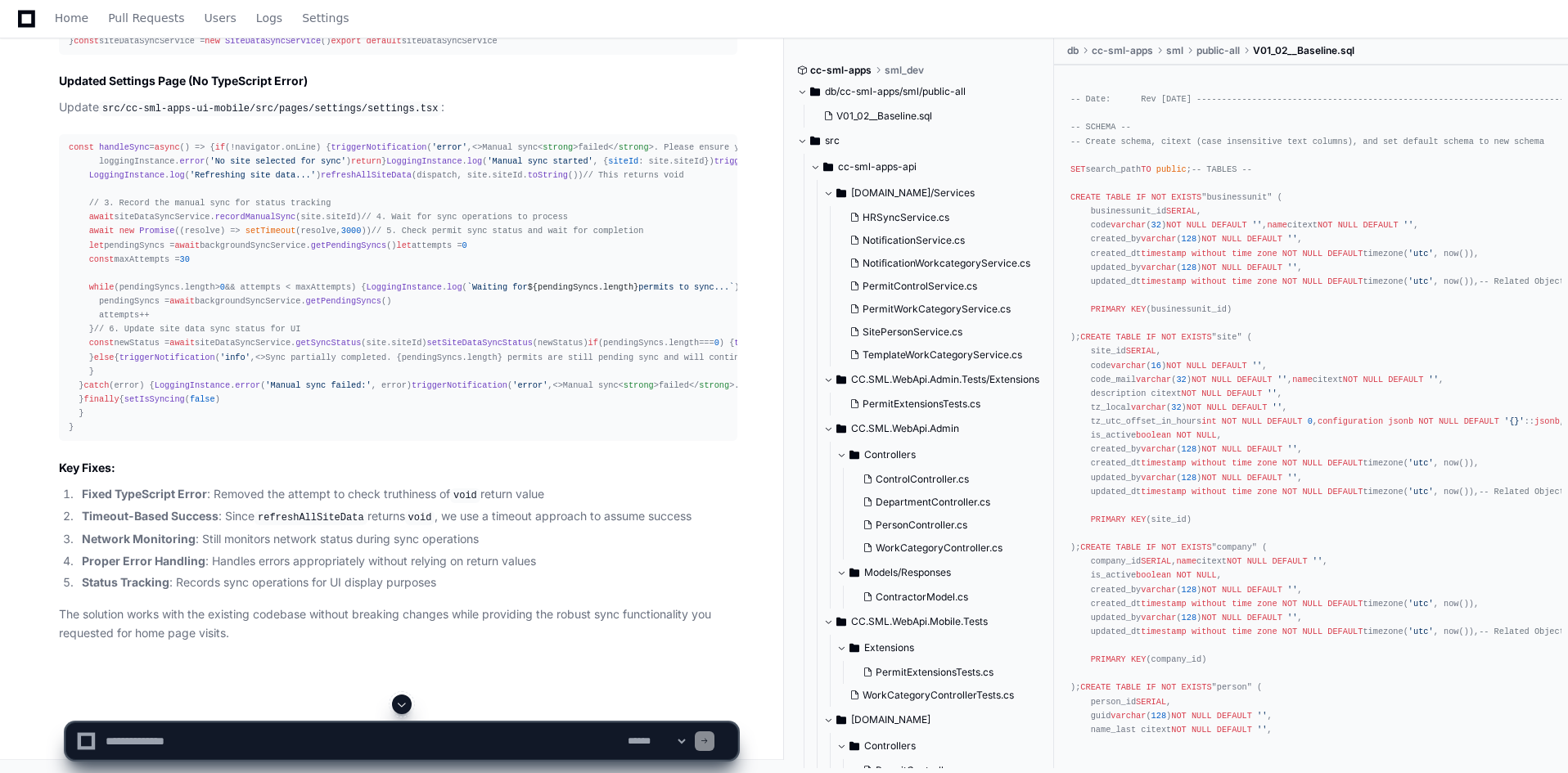
click at [527, 435] on div "const handleSync = async ( ) => { if (!navigator. onLine ) { triggerNotificatio…" at bounding box center [398, 288] width 659 height 294
click at [398, 708] on span at bounding box center [402, 705] width 14 height 14
click at [415, 730] on textarea at bounding box center [363, 741] width 522 height 36
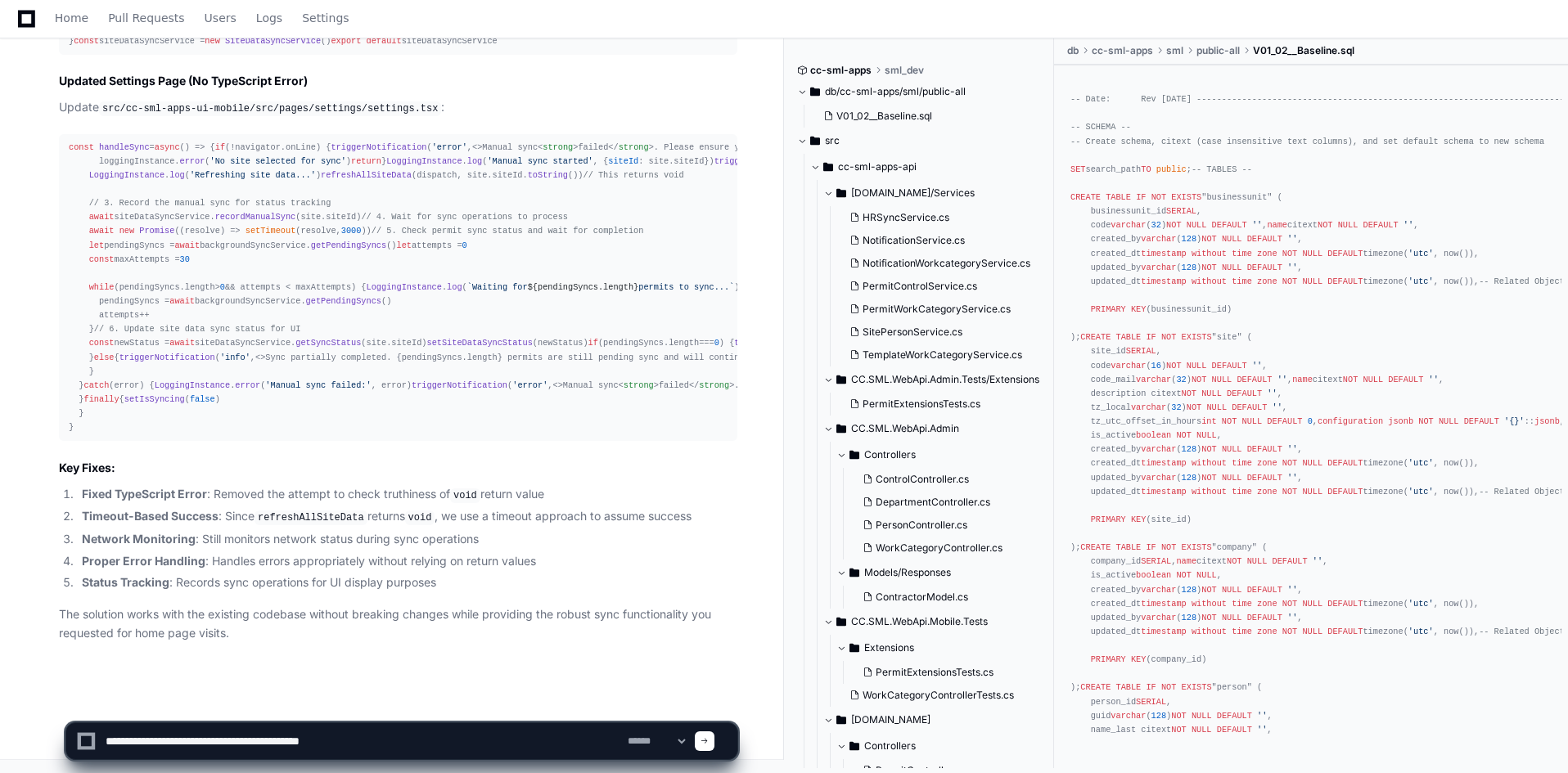
paste textarea "**********"
click at [536, 741] on textarea at bounding box center [363, 741] width 522 height 36
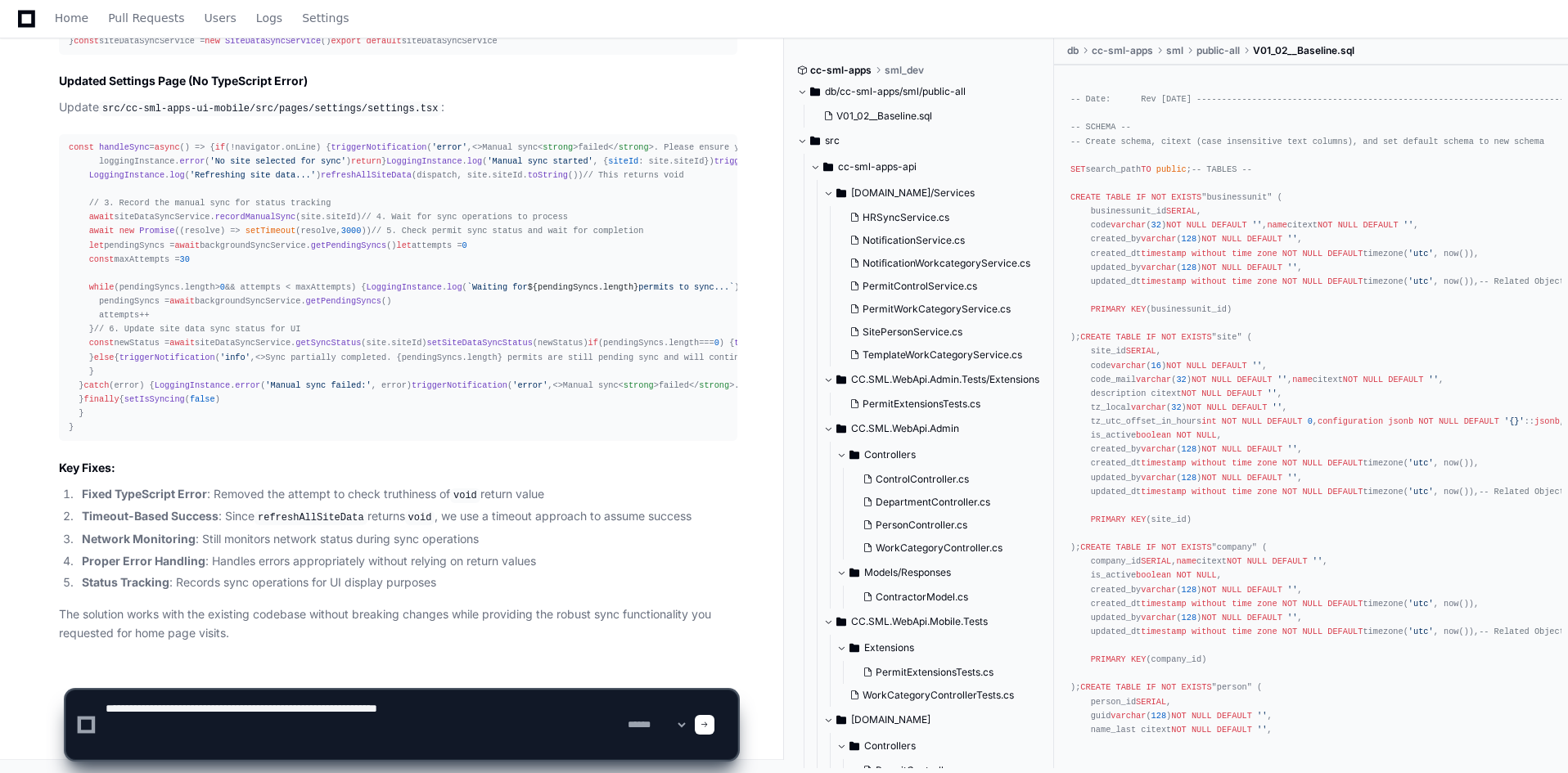
paste textarea "**********"
click at [512, 709] on textarea at bounding box center [363, 725] width 522 height 69
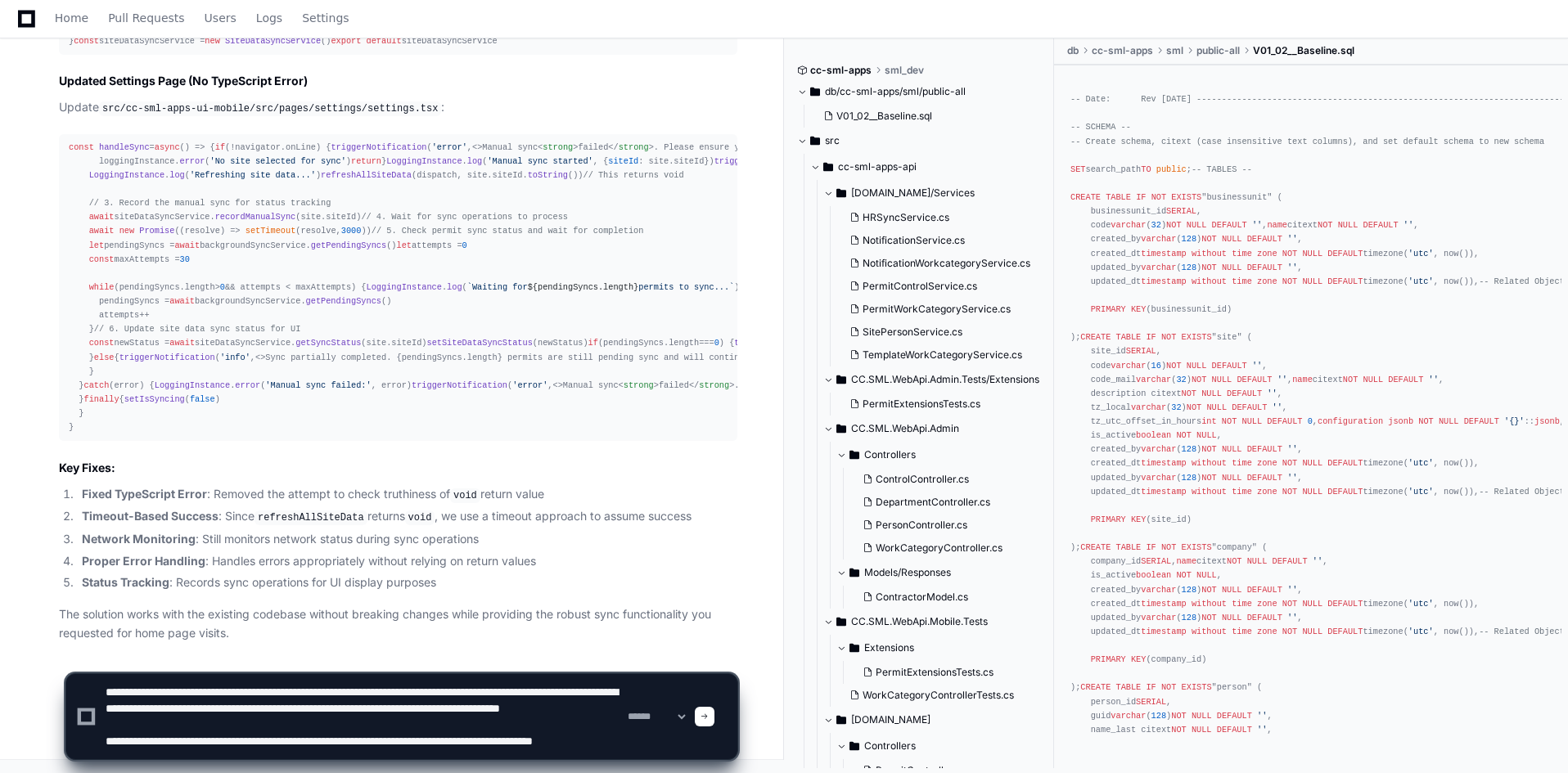
click at [235, 722] on textarea at bounding box center [363, 717] width 522 height 85
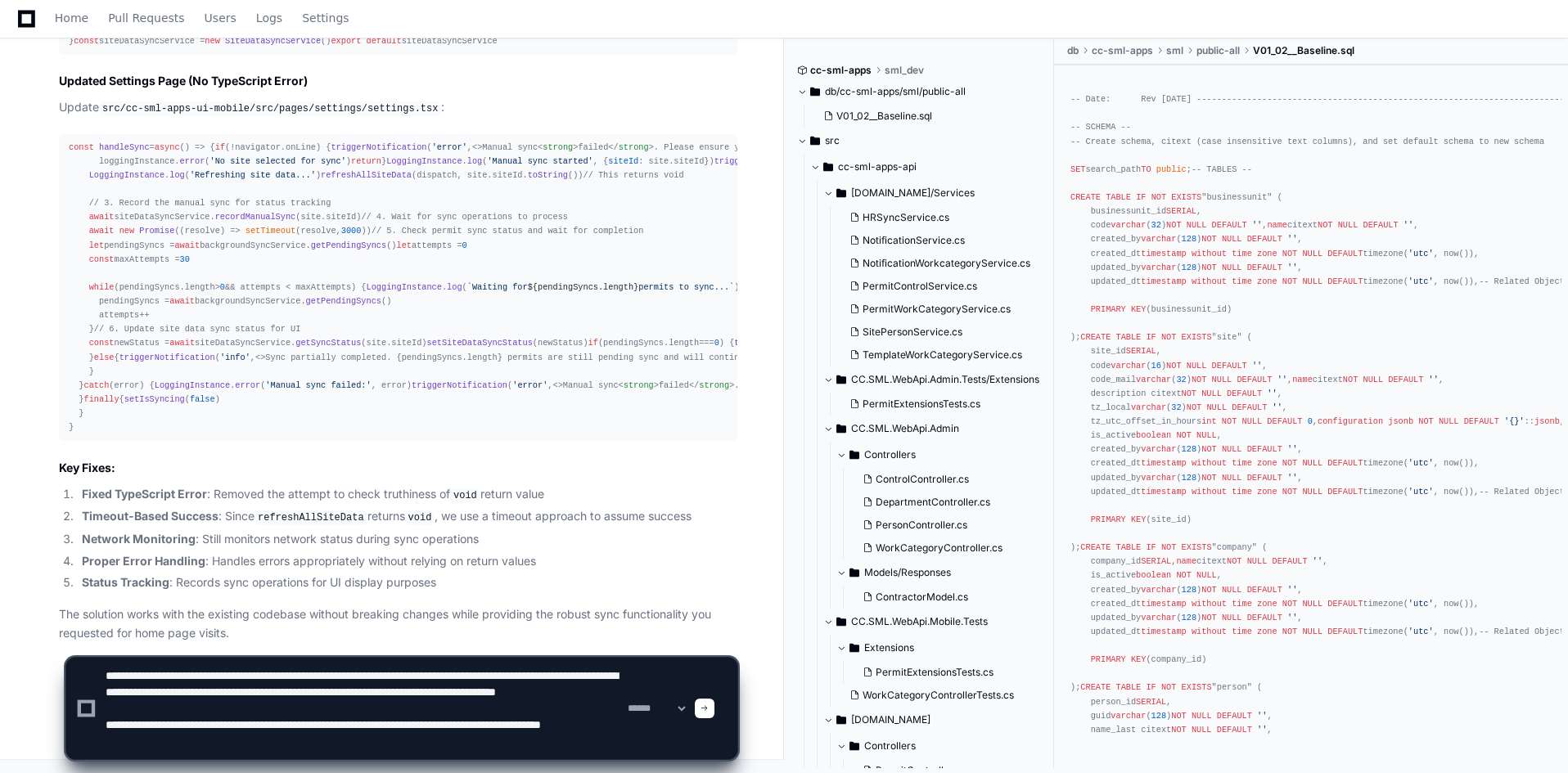
scroll to position [38, 0]
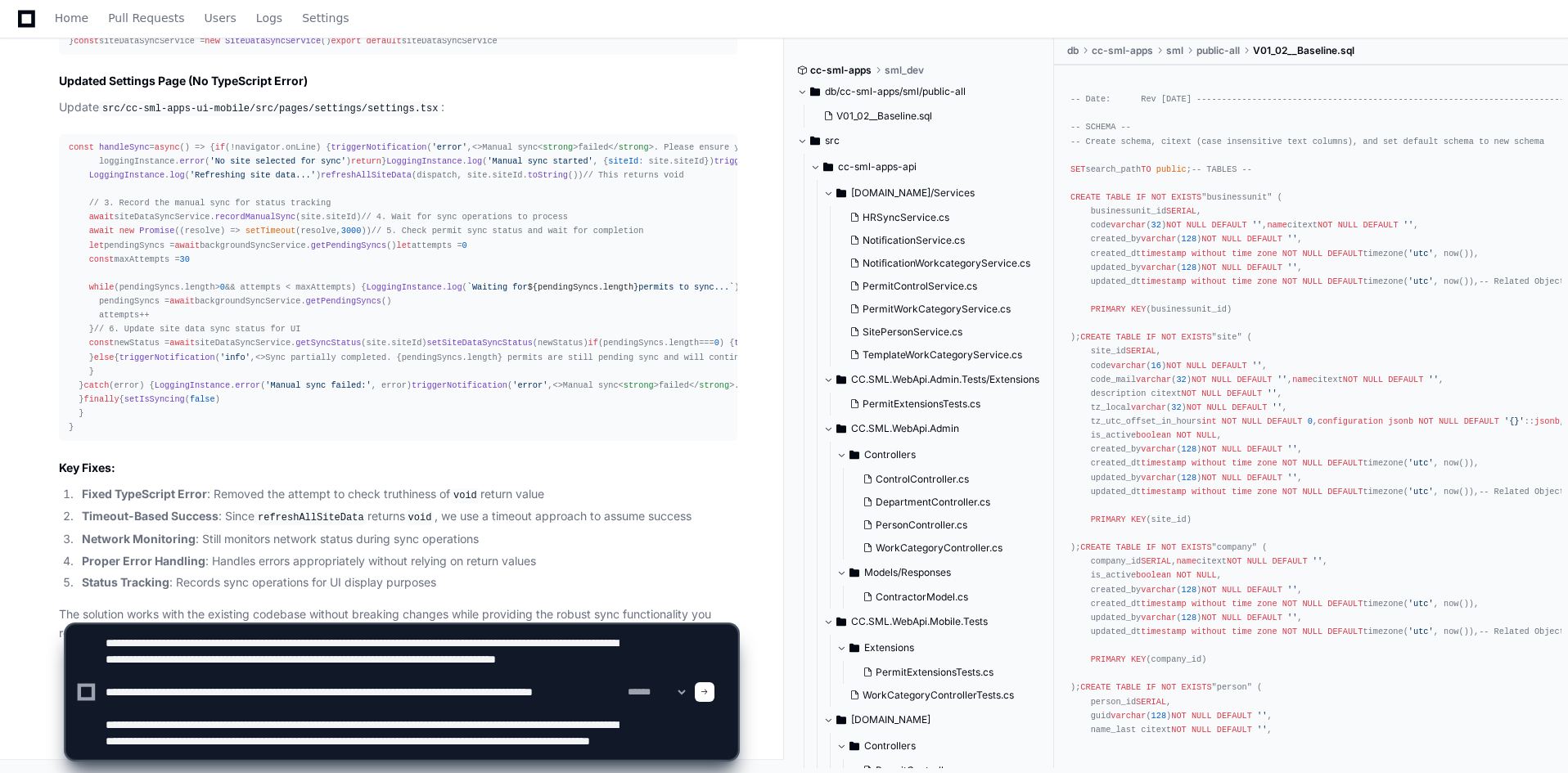
type textarea "**********"
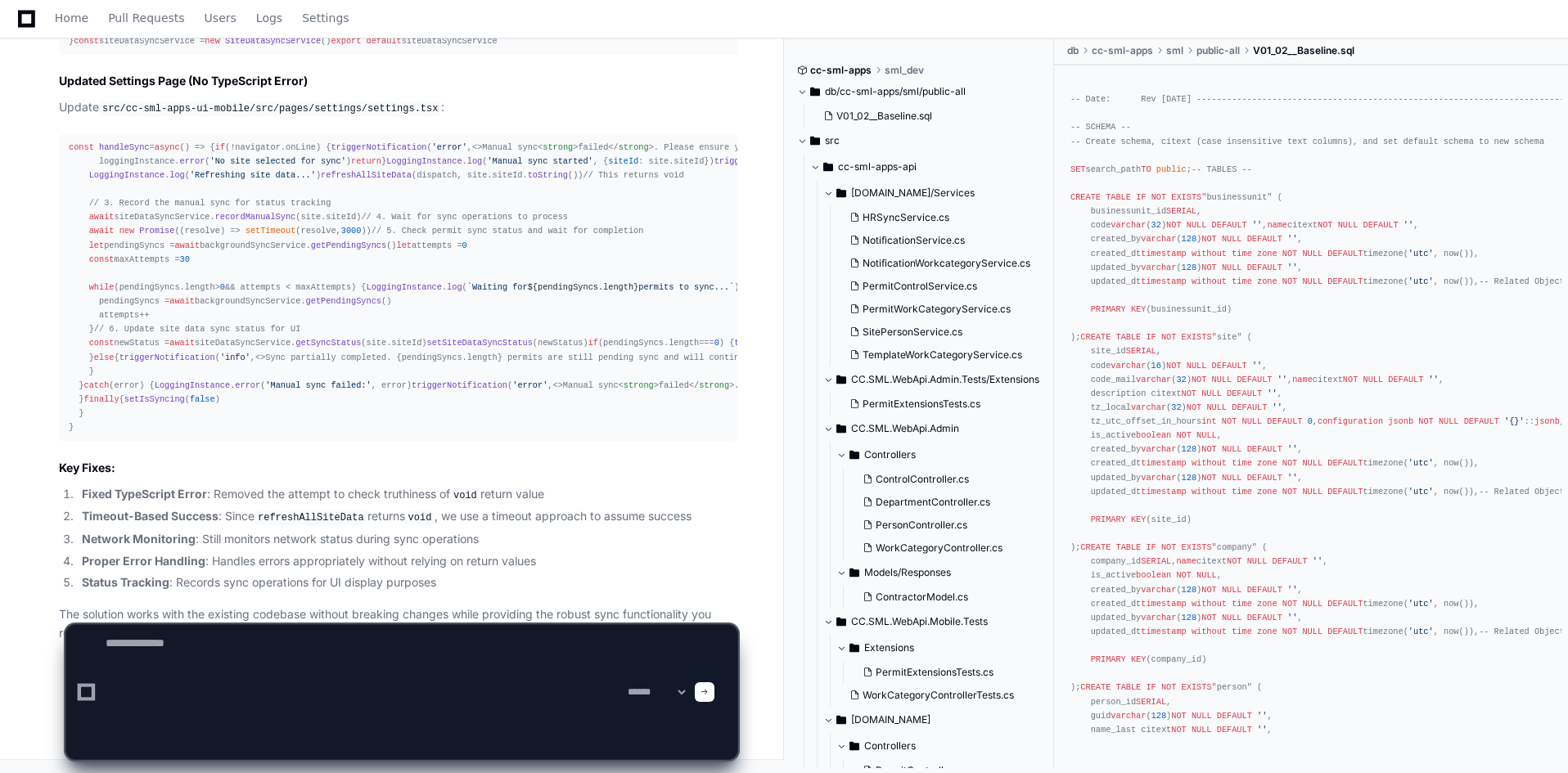
scroll to position [0, 0]
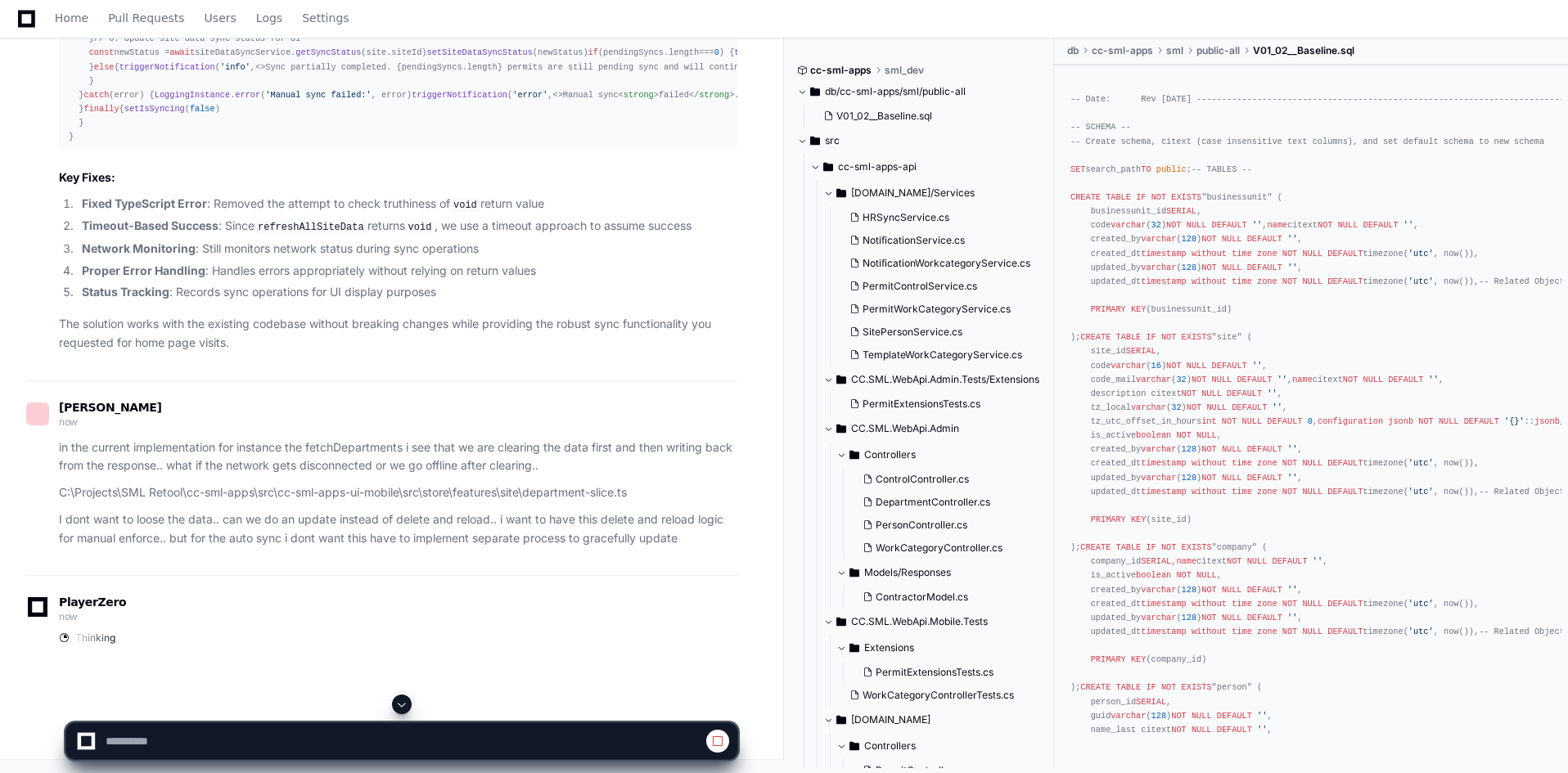
click at [409, 701] on button at bounding box center [402, 704] width 19 height 19
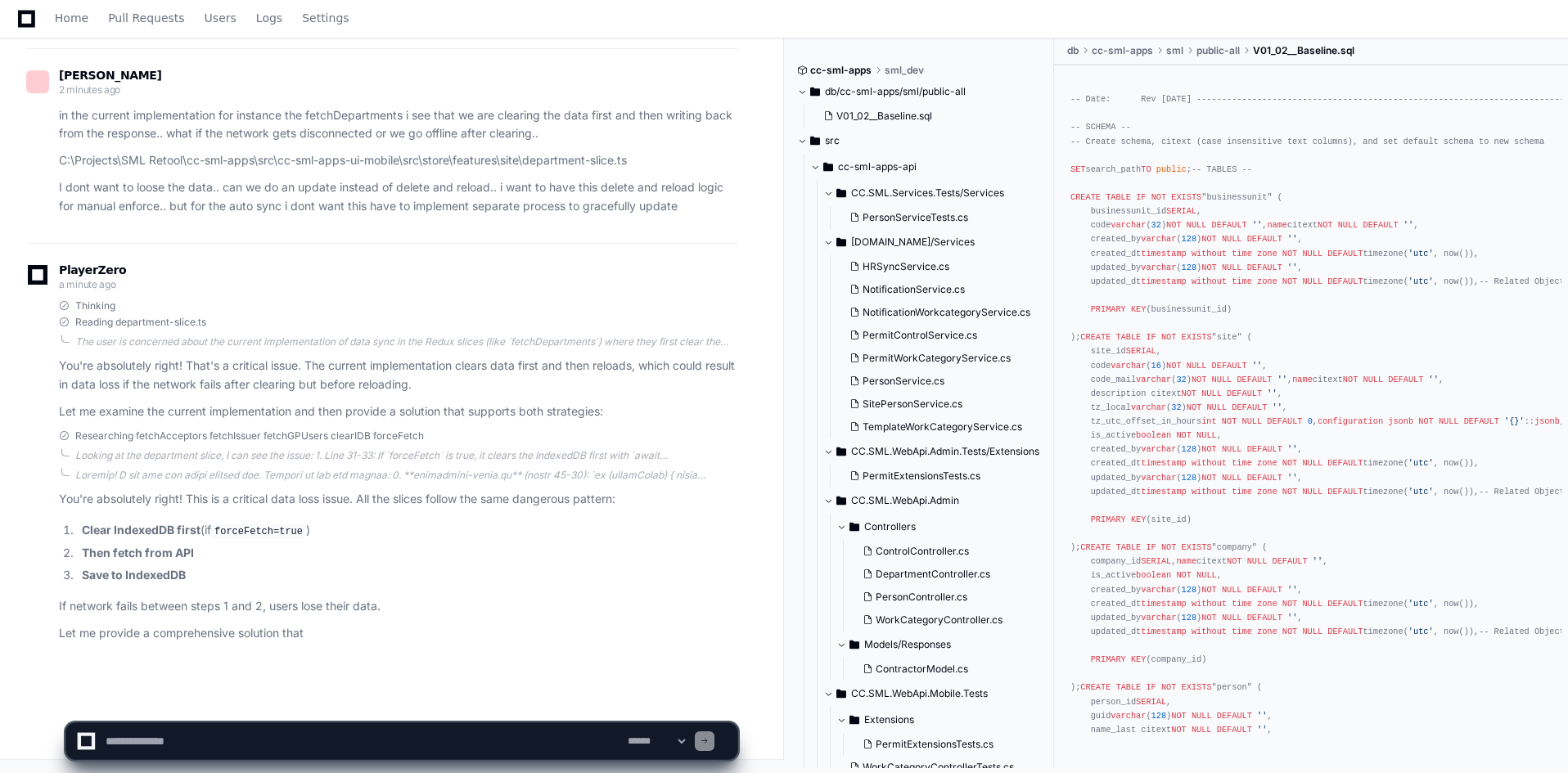
scroll to position [38068, 0]
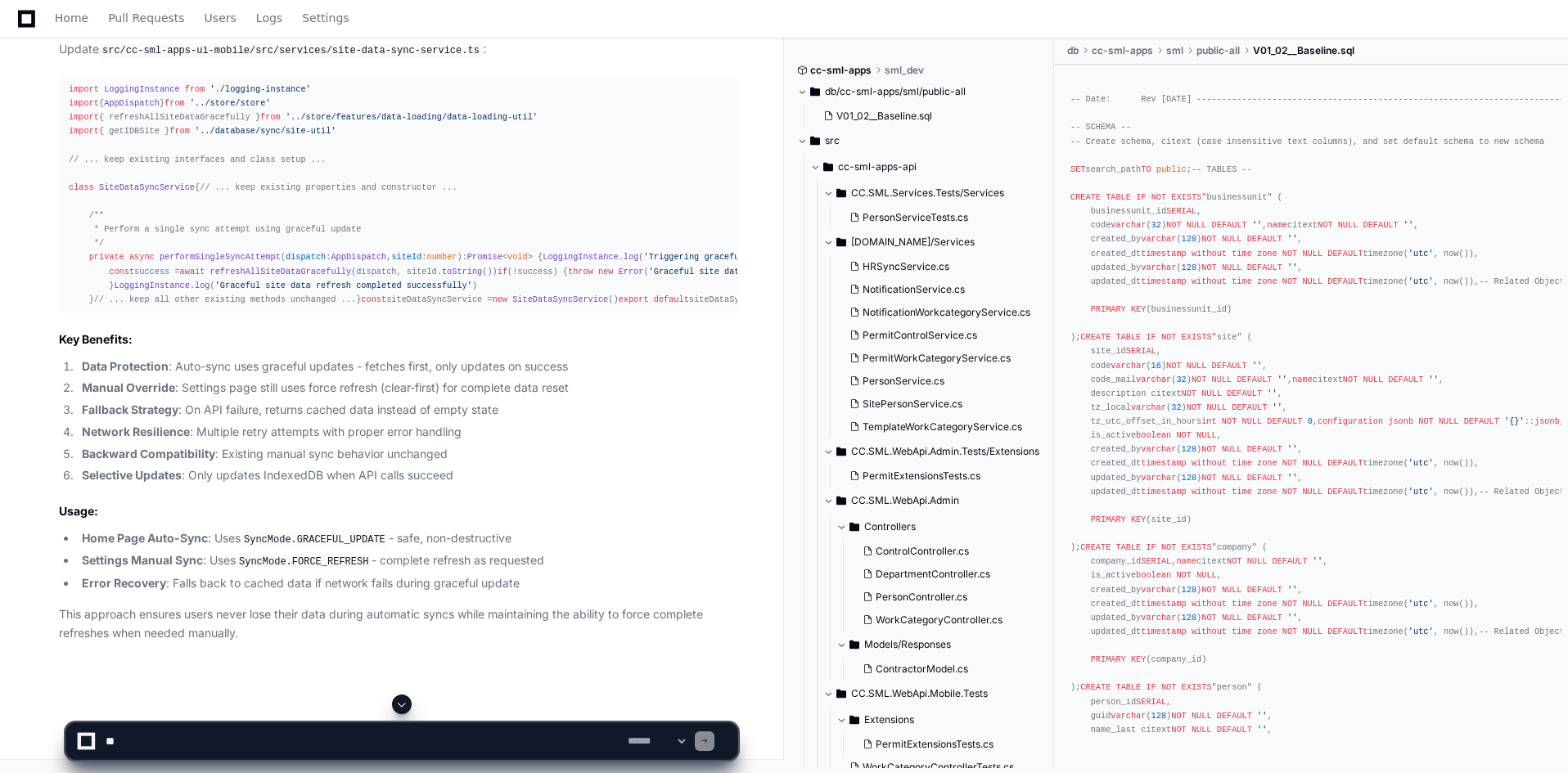
scroll to position [38232, 0]
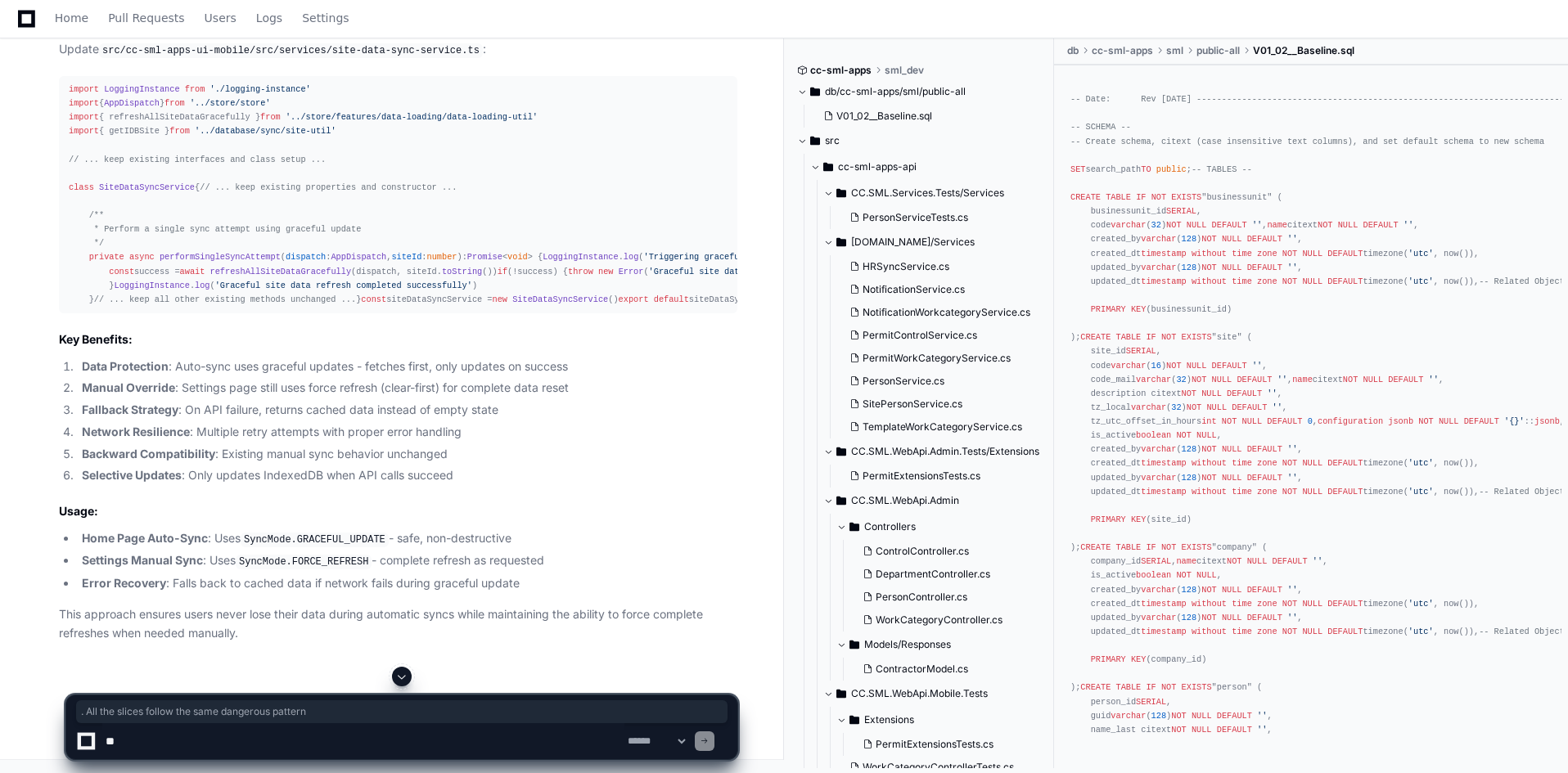
drag, startPoint x: 354, startPoint y: 341, endPoint x: 618, endPoint y: 349, distance: 264.1
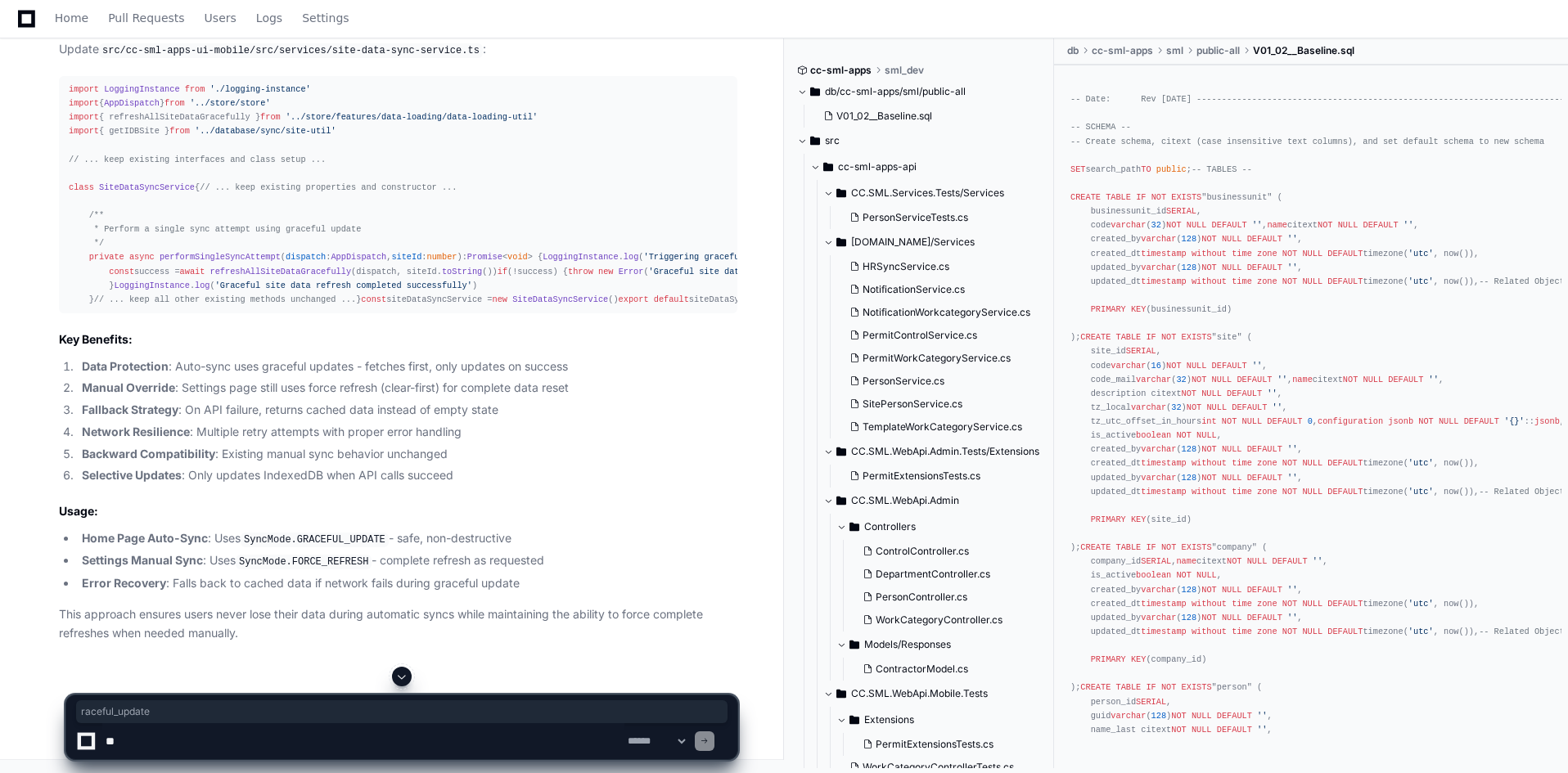
drag, startPoint x: 179, startPoint y: 323, endPoint x: 245, endPoint y: 318, distance: 66.2
drag, startPoint x: 180, startPoint y: 337, endPoint x: 228, endPoint y: 338, distance: 48.0
drag, startPoint x: 292, startPoint y: 326, endPoint x: 329, endPoint y: 325, distance: 37.0
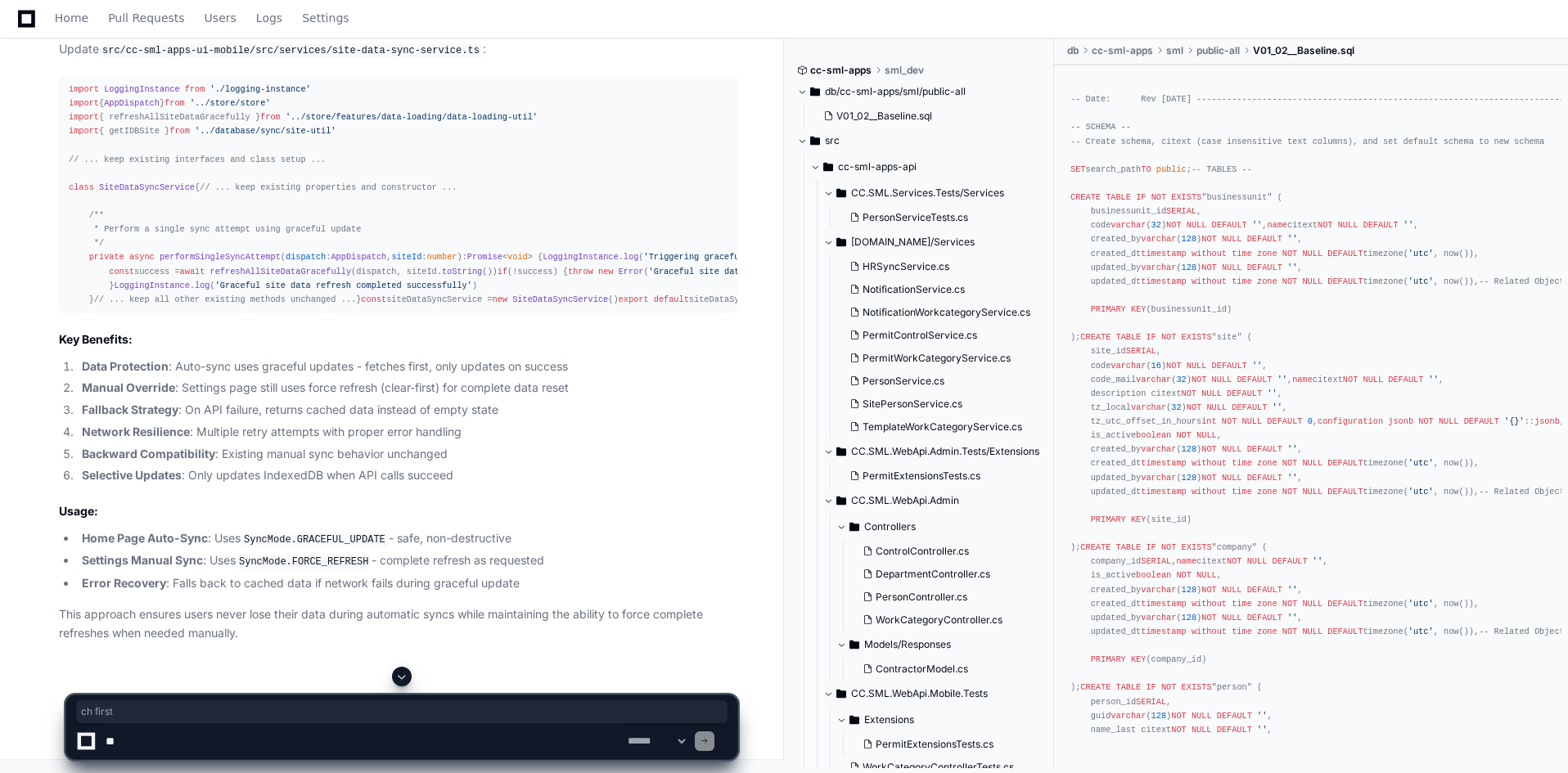
drag, startPoint x: 351, startPoint y: 325, endPoint x: 419, endPoint y: 325, distance: 68.0
drag, startPoint x: 301, startPoint y: 340, endPoint x: 321, endPoint y: 340, distance: 20.0
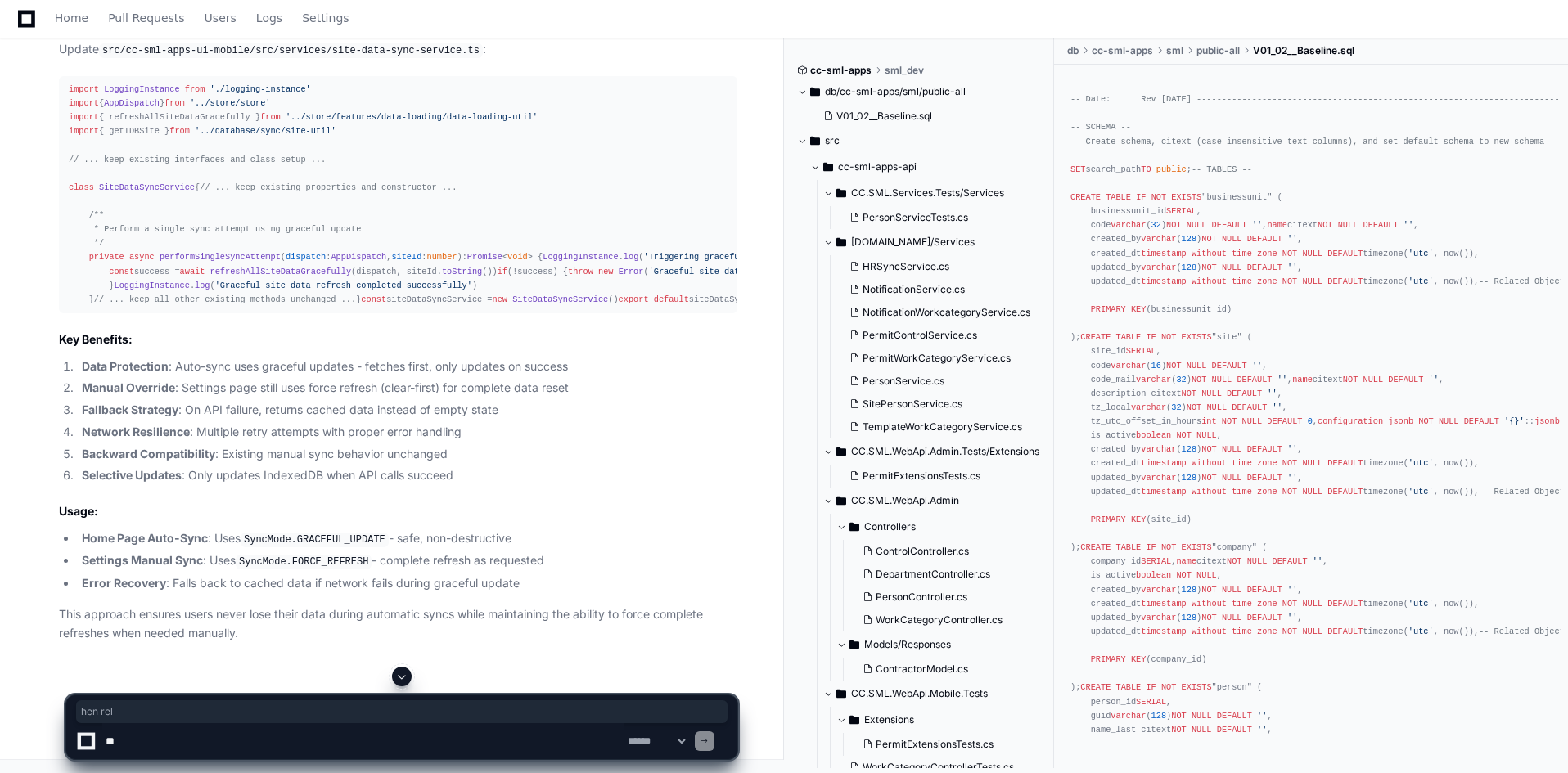
drag, startPoint x: 345, startPoint y: 341, endPoint x: 386, endPoint y: 340, distance: 41.0
drag, startPoint x: 415, startPoint y: 212, endPoint x: 525, endPoint y: 207, distance: 110.1
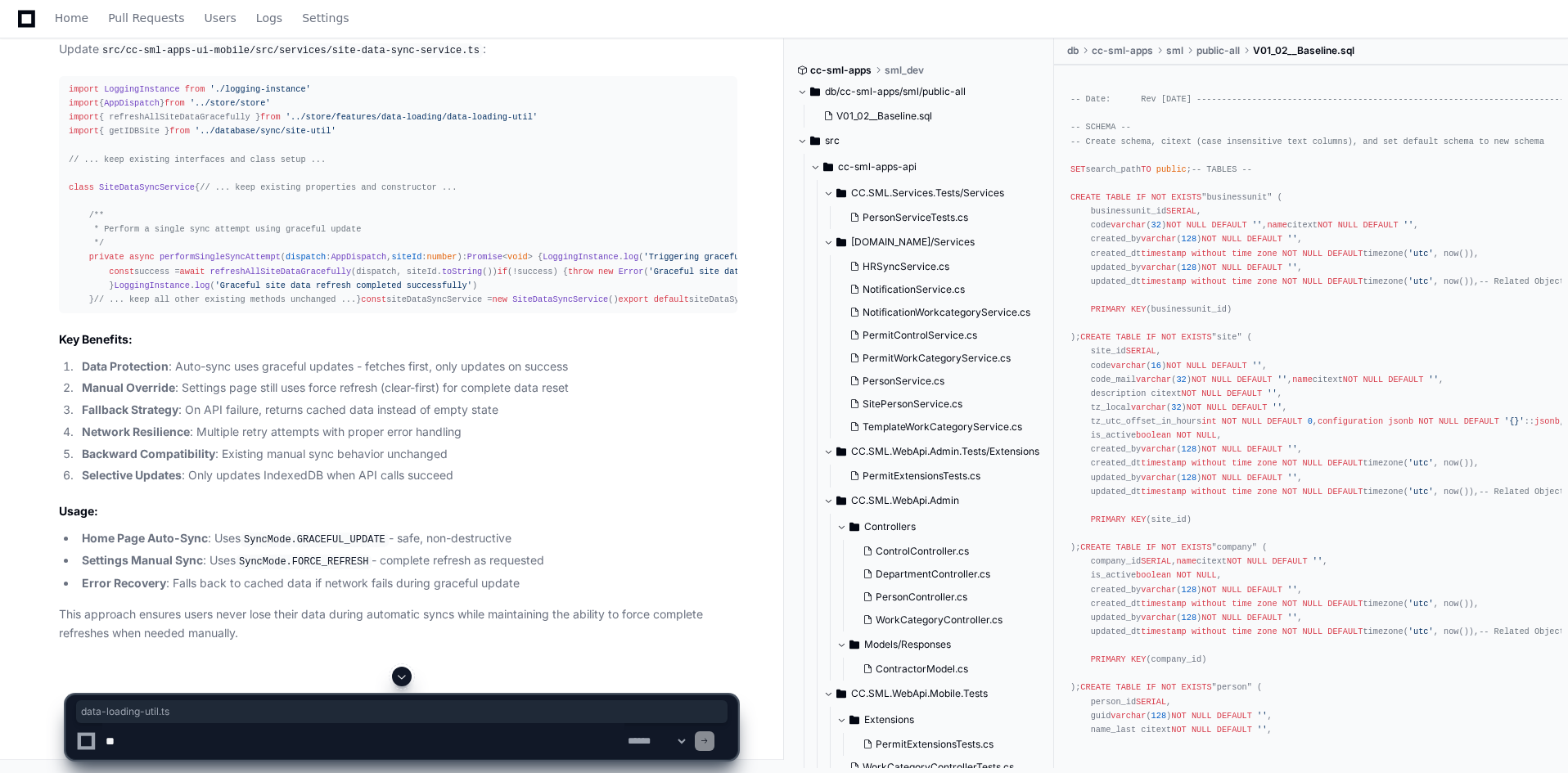
scroll to position [40114, 0]
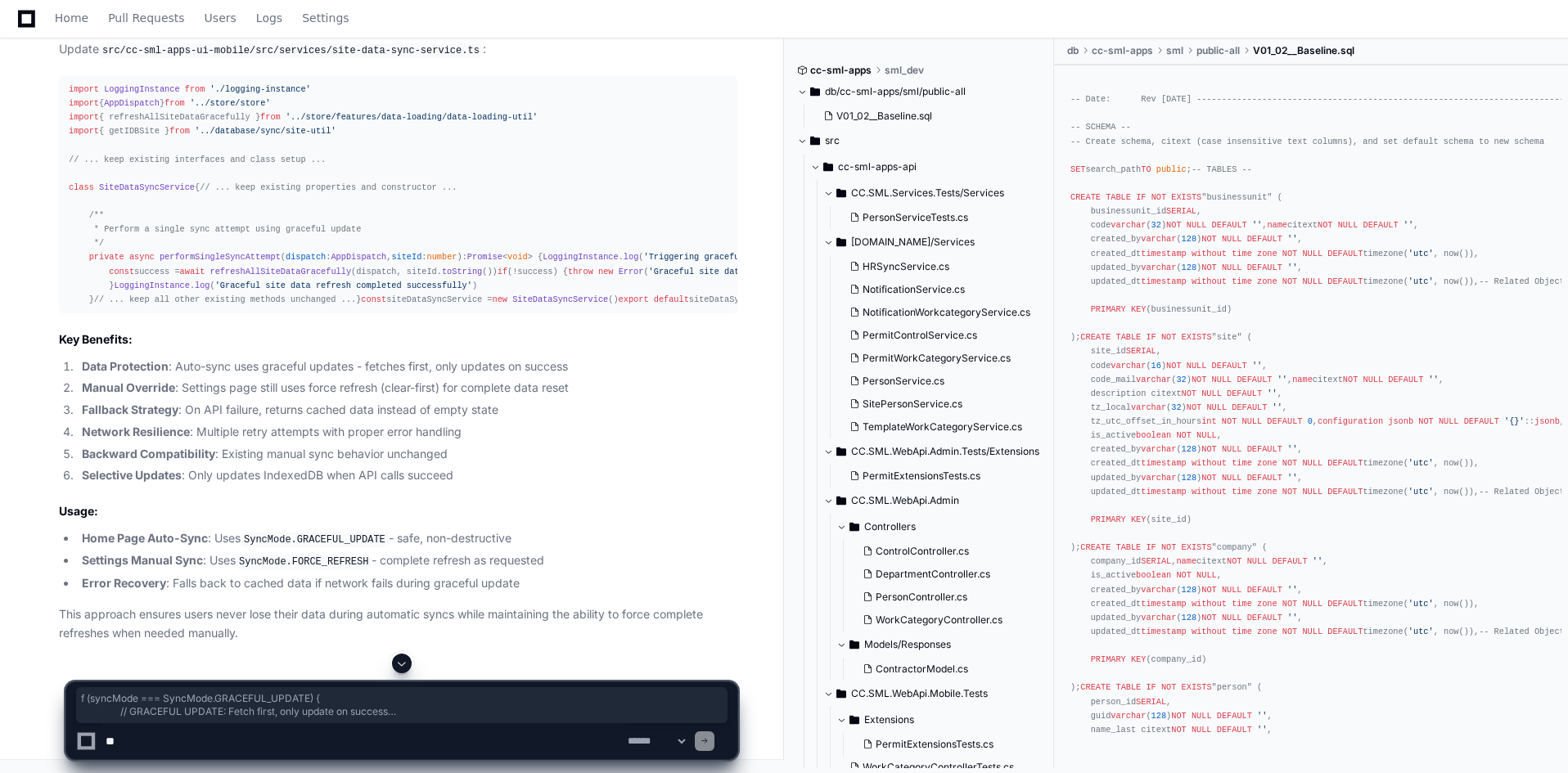
drag, startPoint x: 129, startPoint y: 322, endPoint x: 187, endPoint y: 360, distance: 69.3
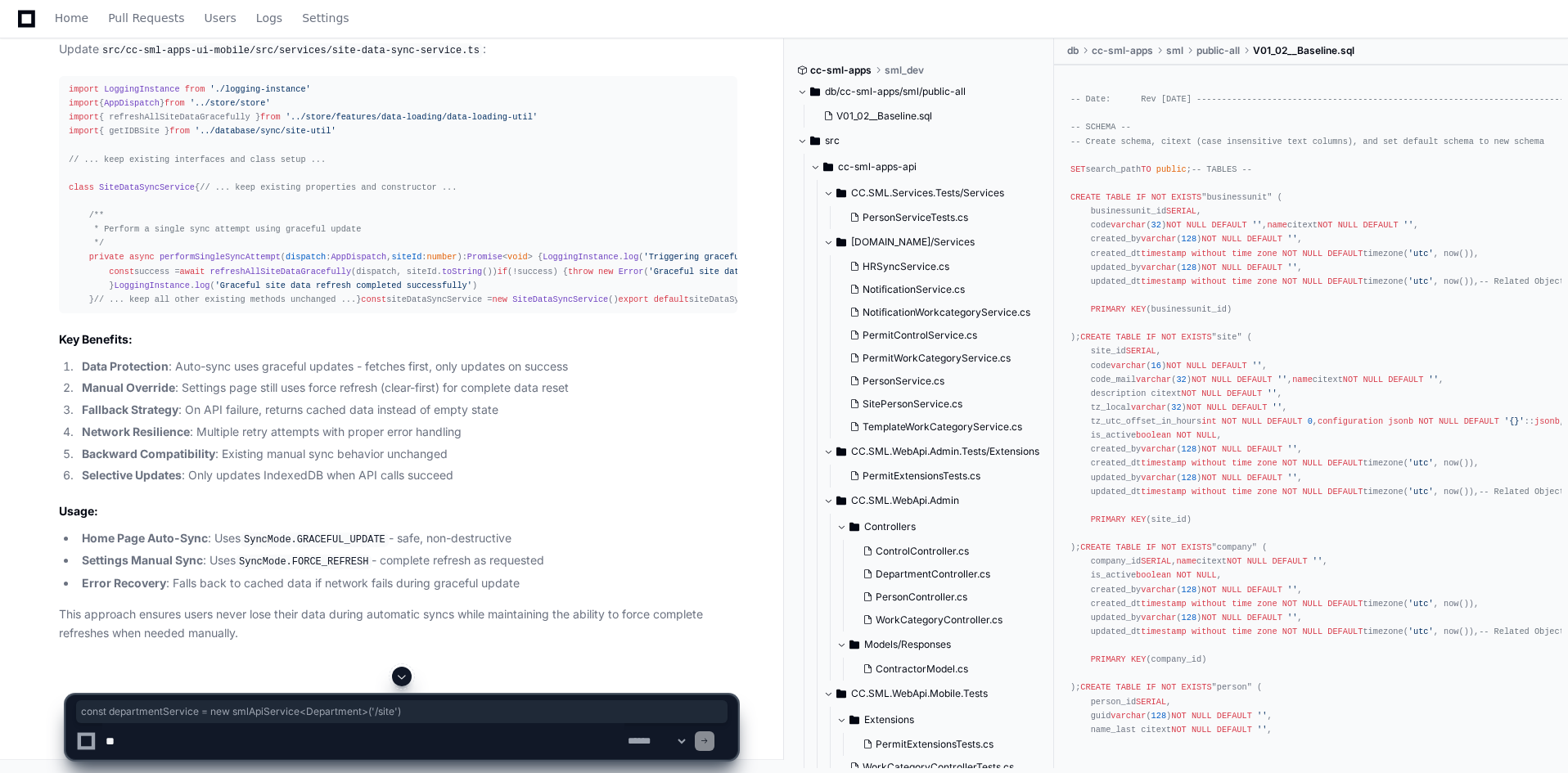
drag, startPoint x: 131, startPoint y: 397, endPoint x: 149, endPoint y: 418, distance: 27.7
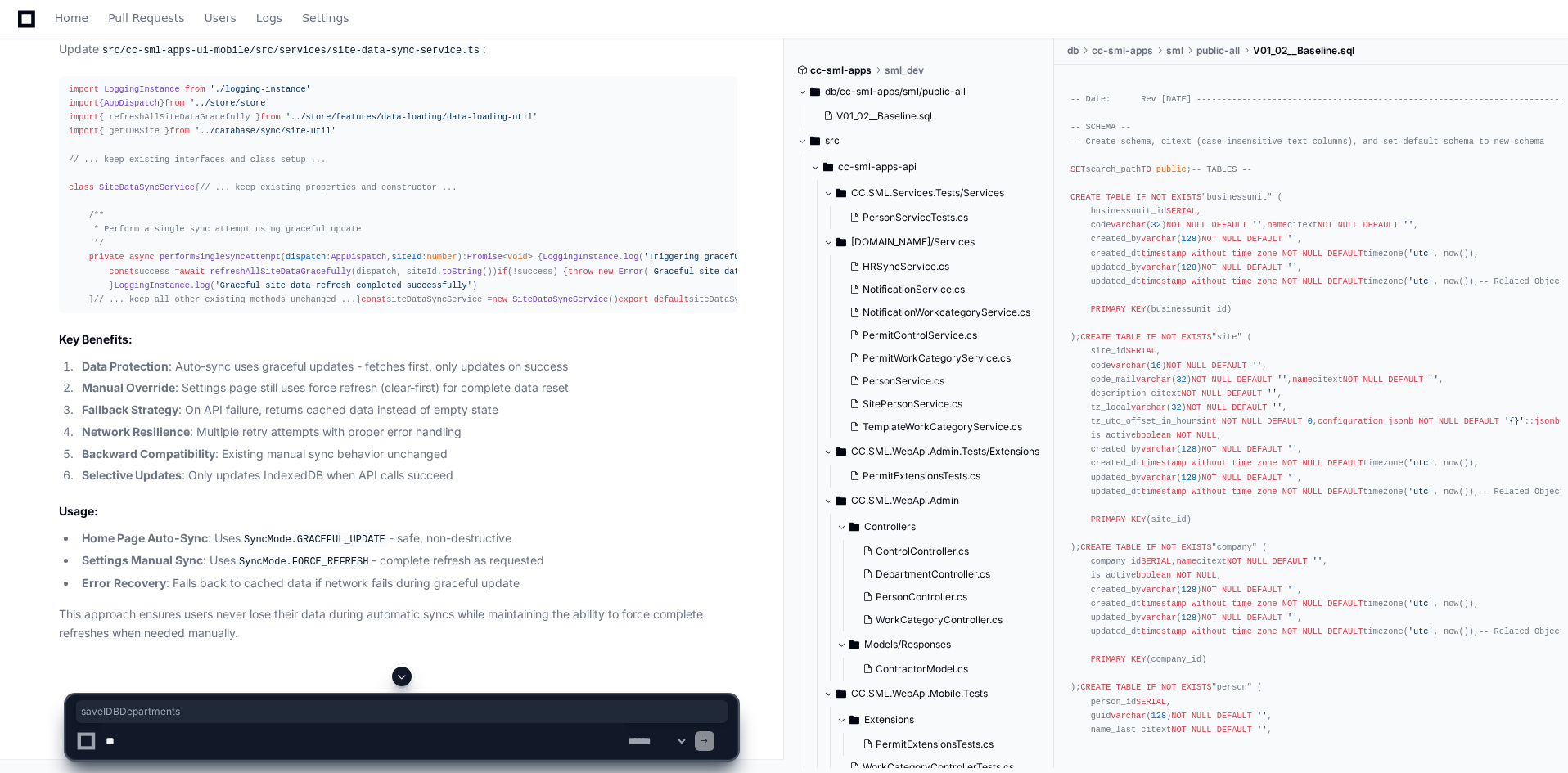
drag, startPoint x: 185, startPoint y: 434, endPoint x: 218, endPoint y: 433, distance: 33.0
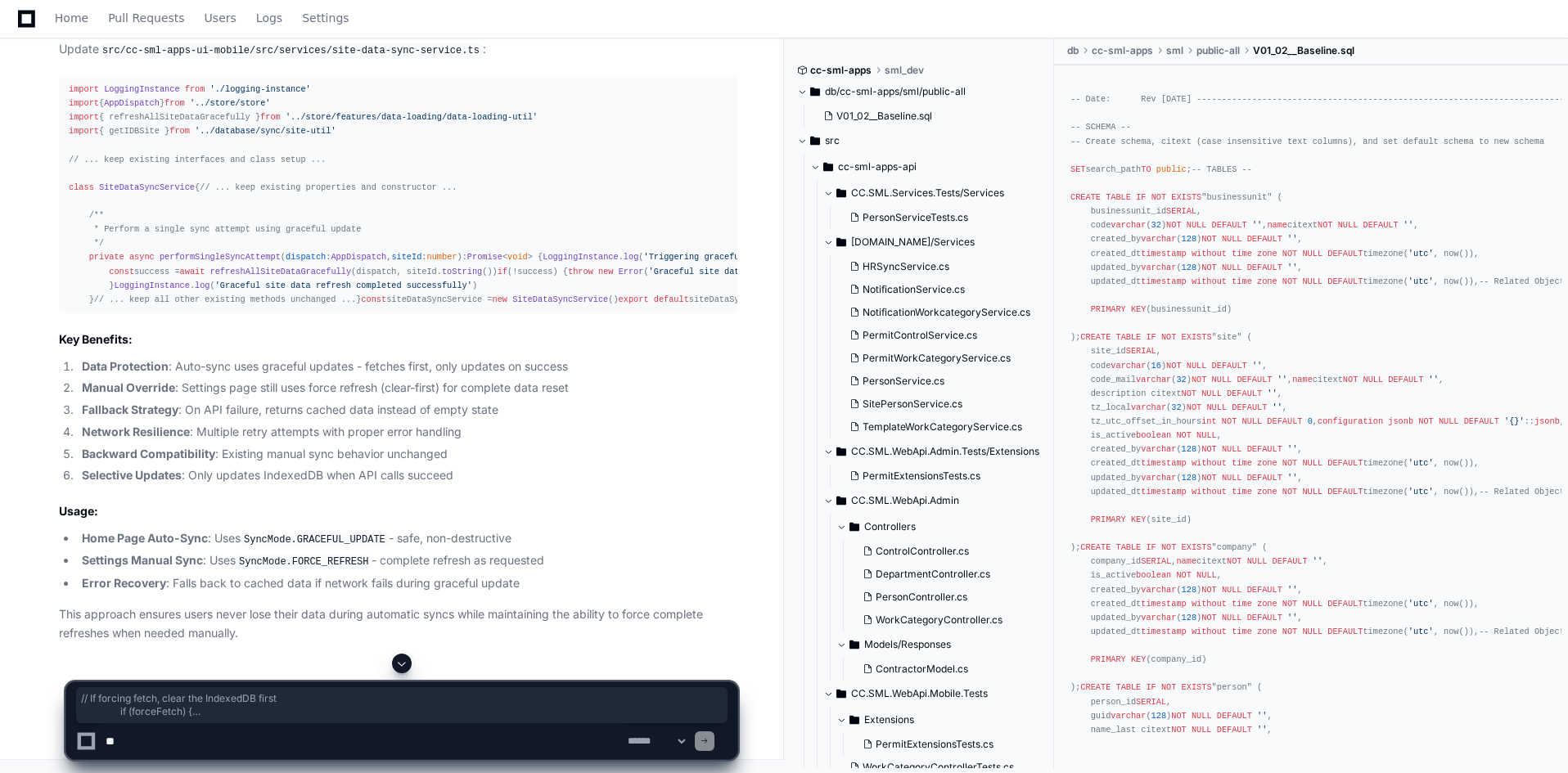
drag, startPoint x: 144, startPoint y: 450, endPoint x: 201, endPoint y: 554, distance: 118.6
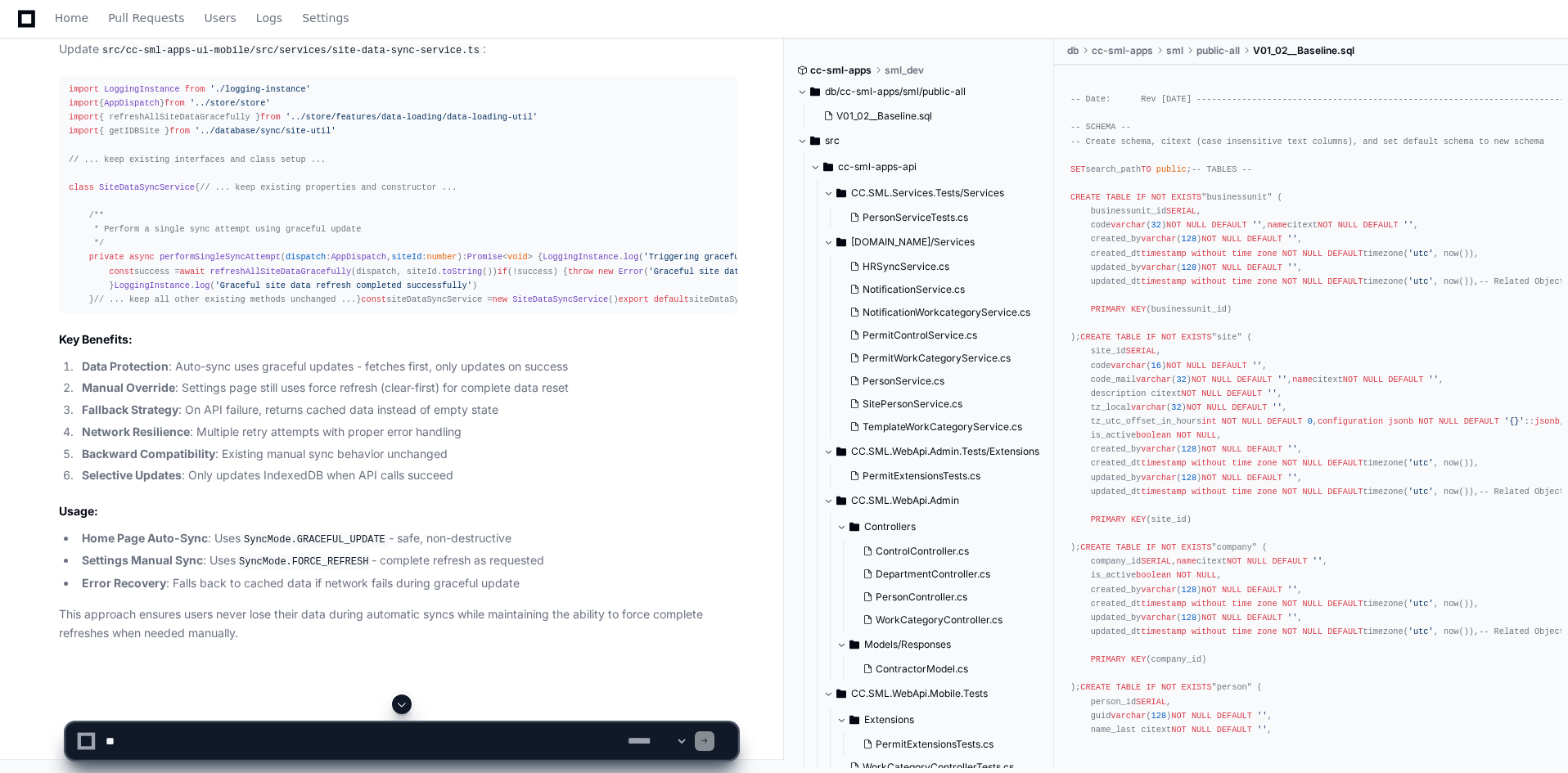
scroll to position [41621, 0]
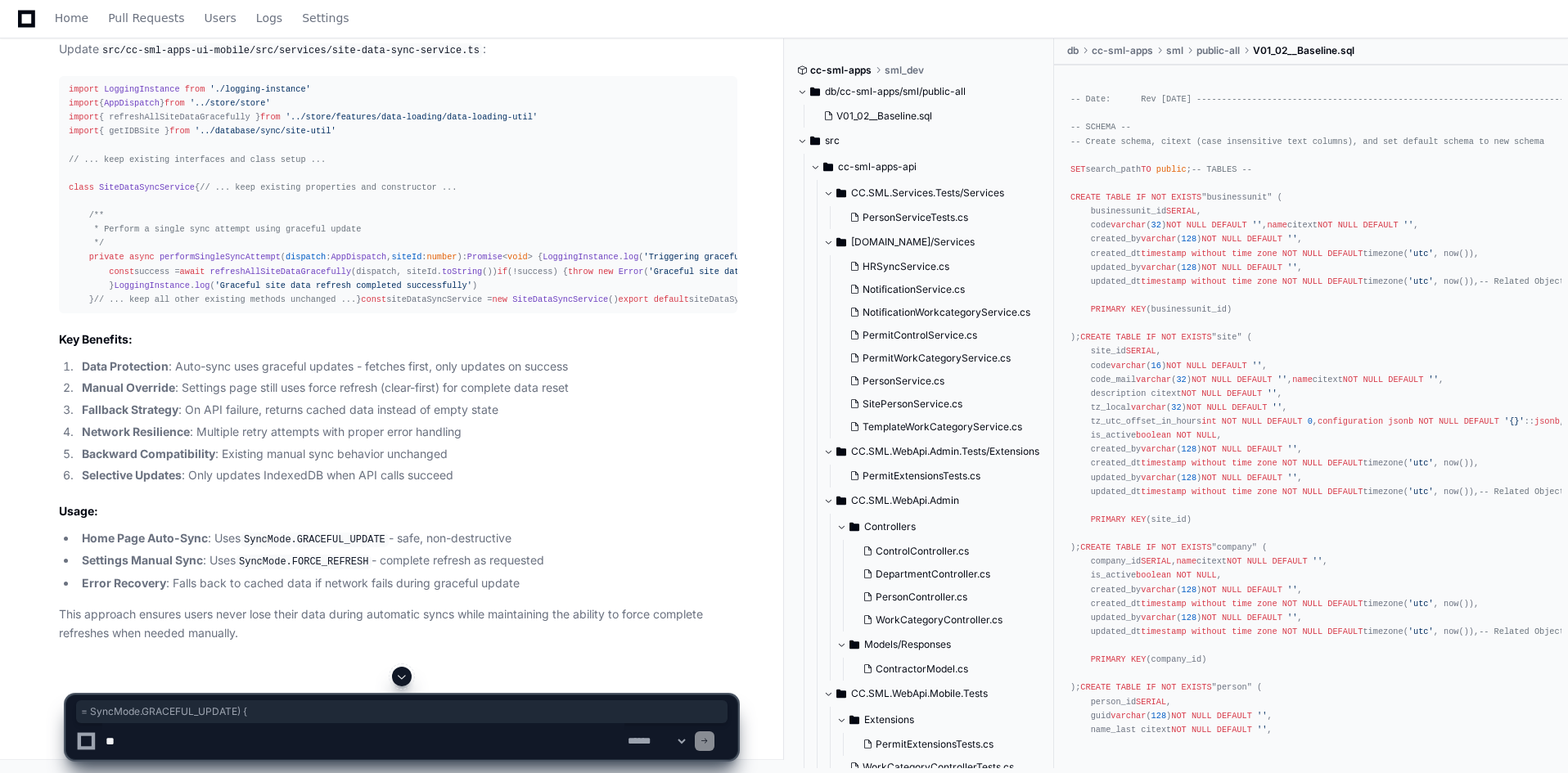
drag, startPoint x: 193, startPoint y: 294, endPoint x: 343, endPoint y: 288, distance: 150.1
drag, startPoint x: 367, startPoint y: 429, endPoint x: 176, endPoint y: 427, distance: 191.0
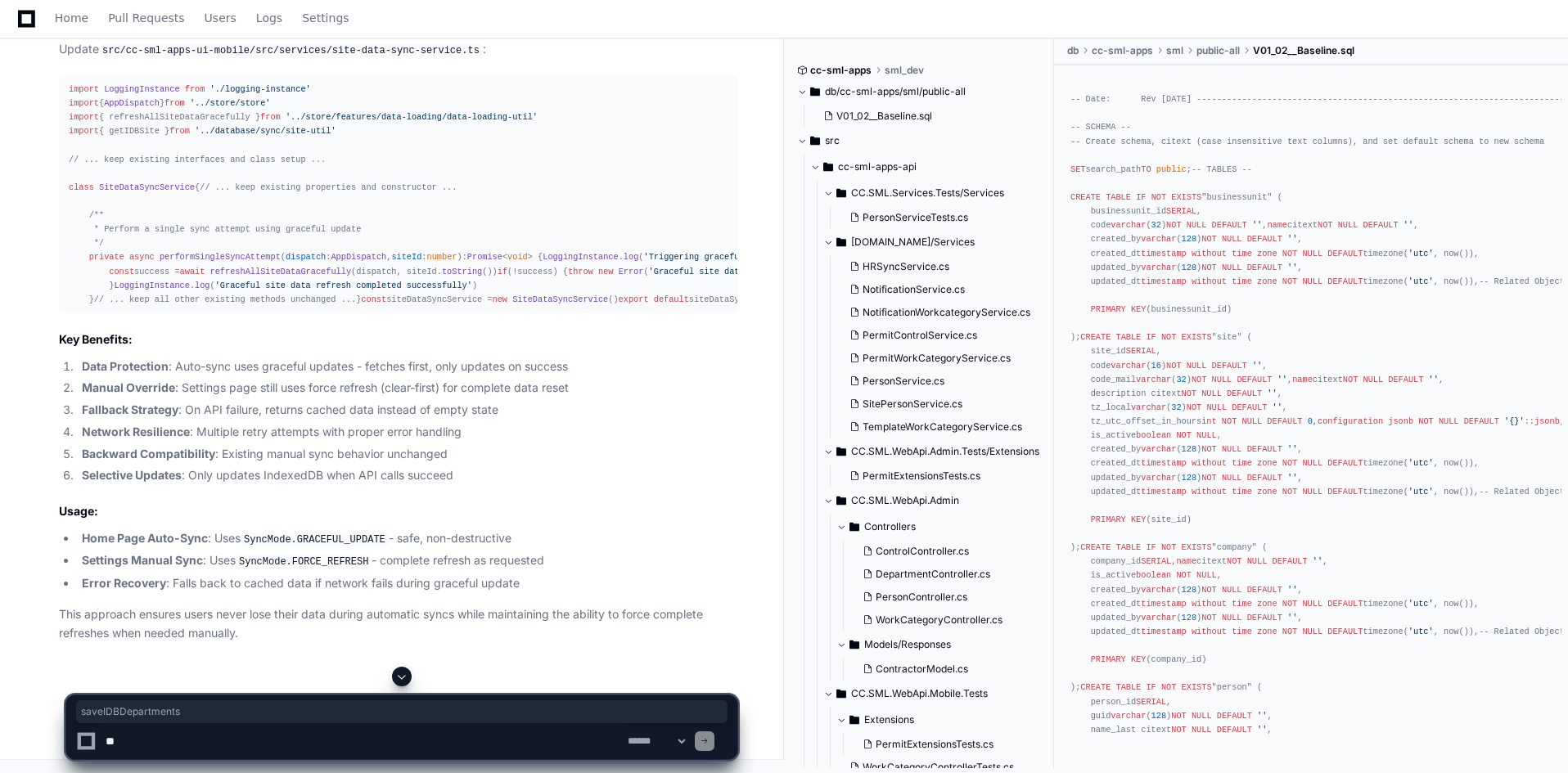
copy span "saveIDBDepartments"
